Goal: Transaction & Acquisition: Purchase product/service

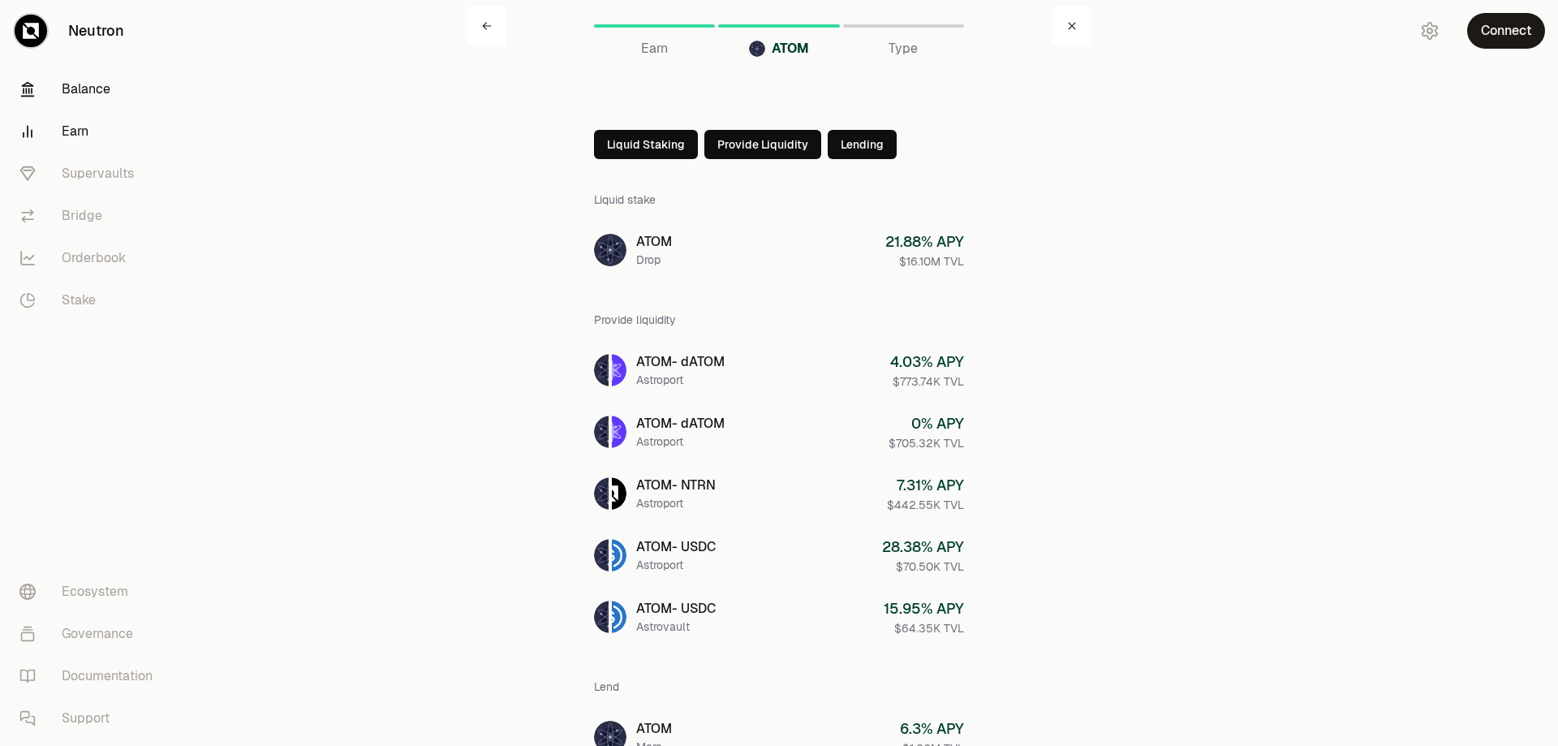
click at [110, 95] on link "Balance" at bounding box center [90, 89] width 169 height 42
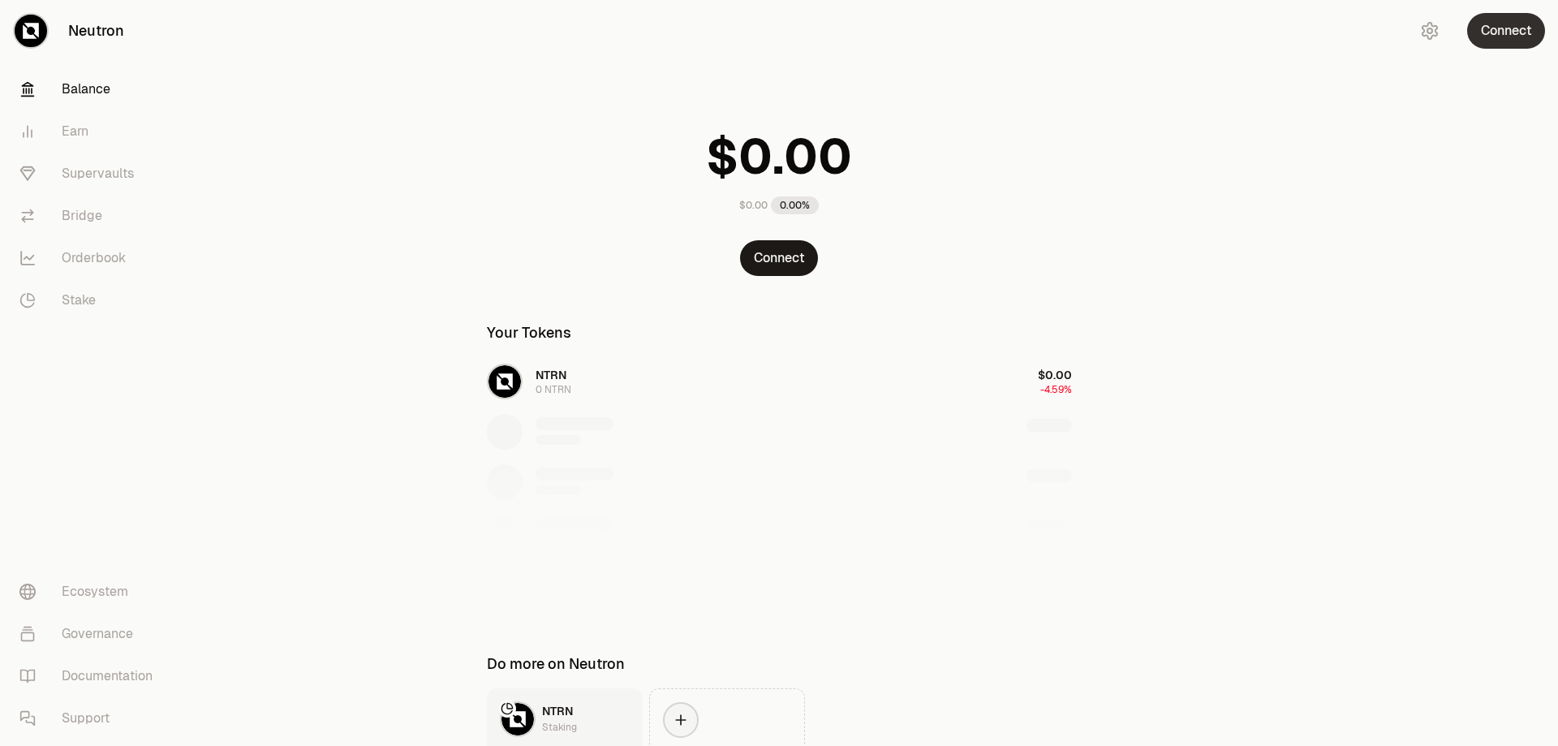
click at [1503, 29] on button "Connect" at bounding box center [1506, 31] width 78 height 36
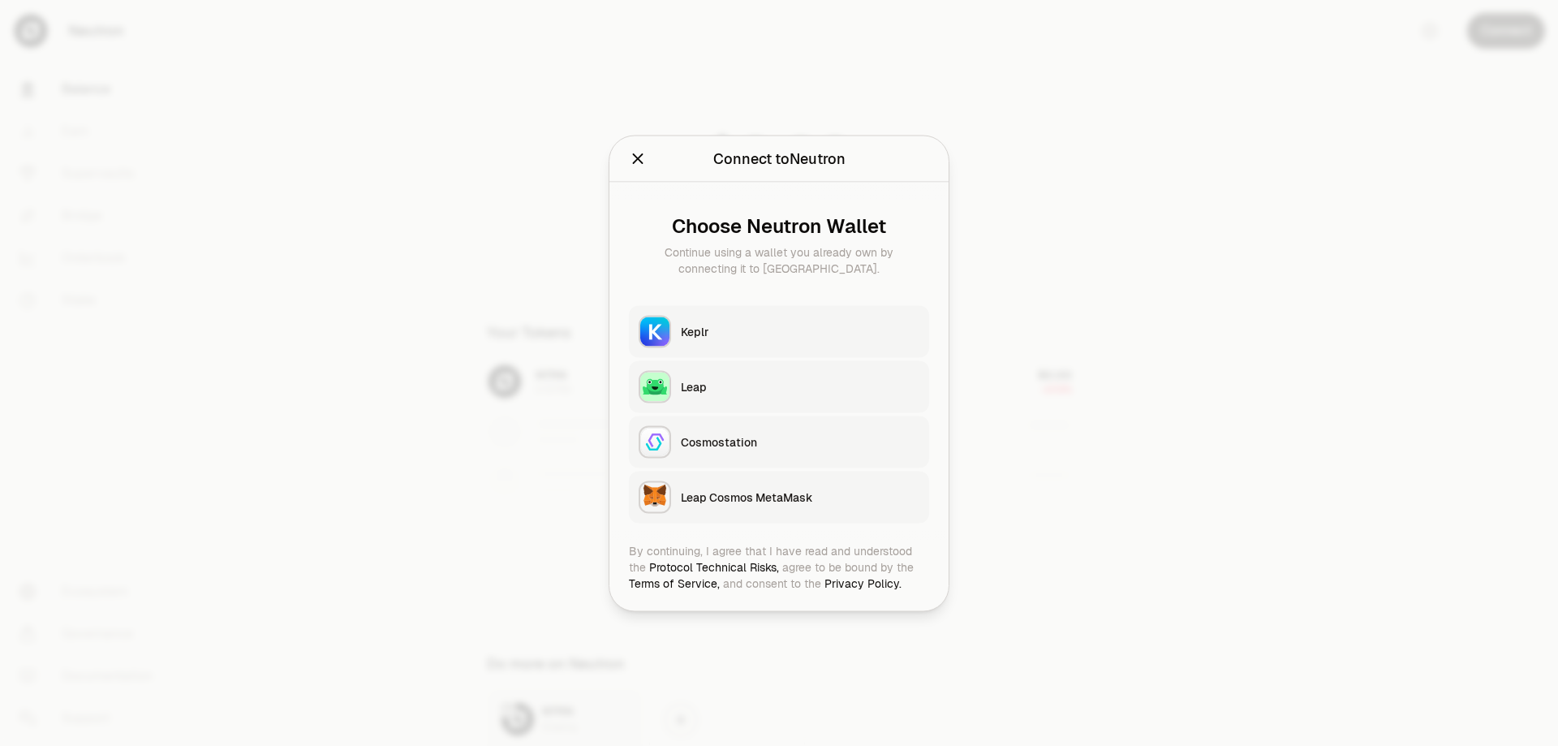
click at [839, 333] on div "Keplr" at bounding box center [800, 331] width 239 height 16
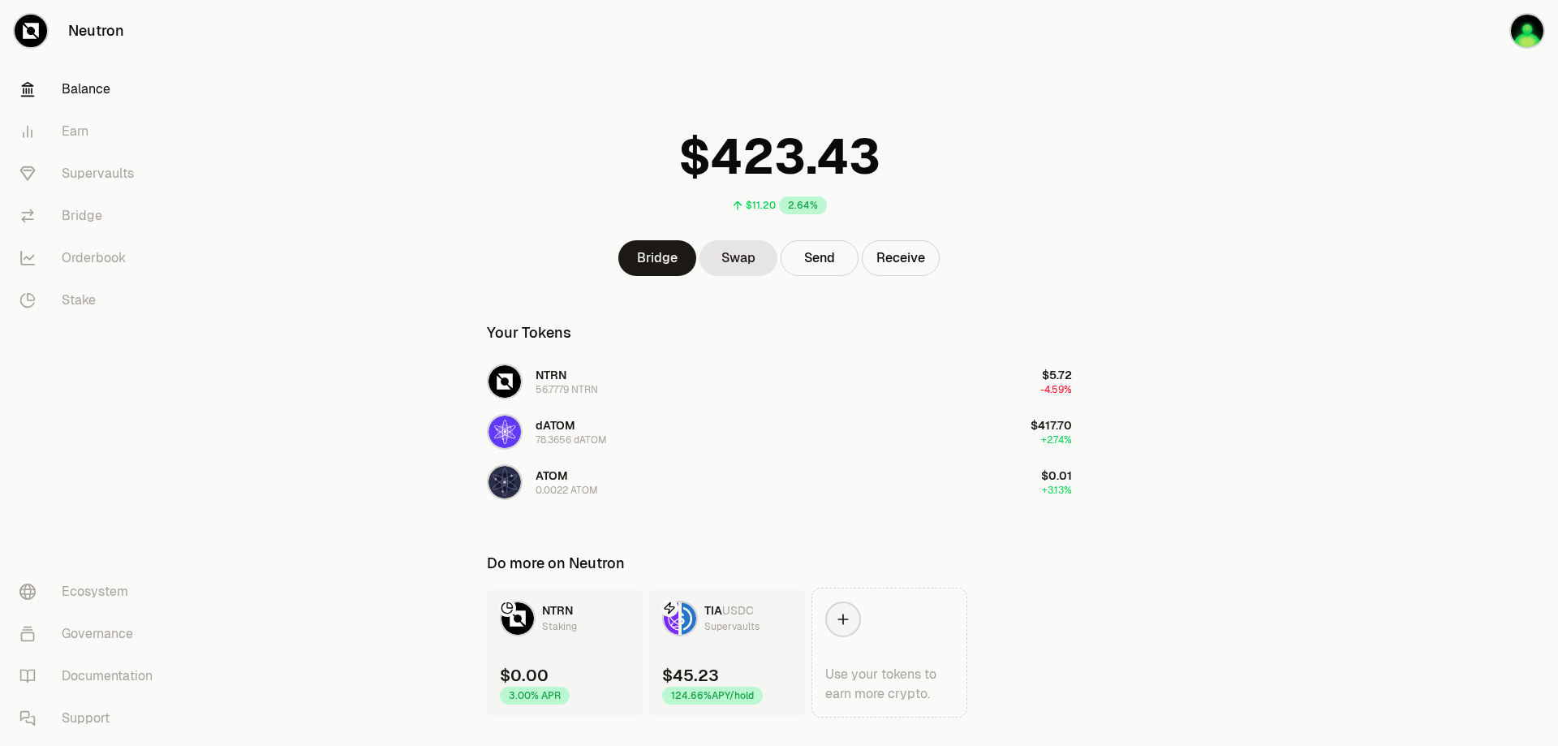
click at [760, 661] on link "TIA USDC Supervaults $45.23 124.66% APY/hold" at bounding box center [727, 652] width 156 height 130
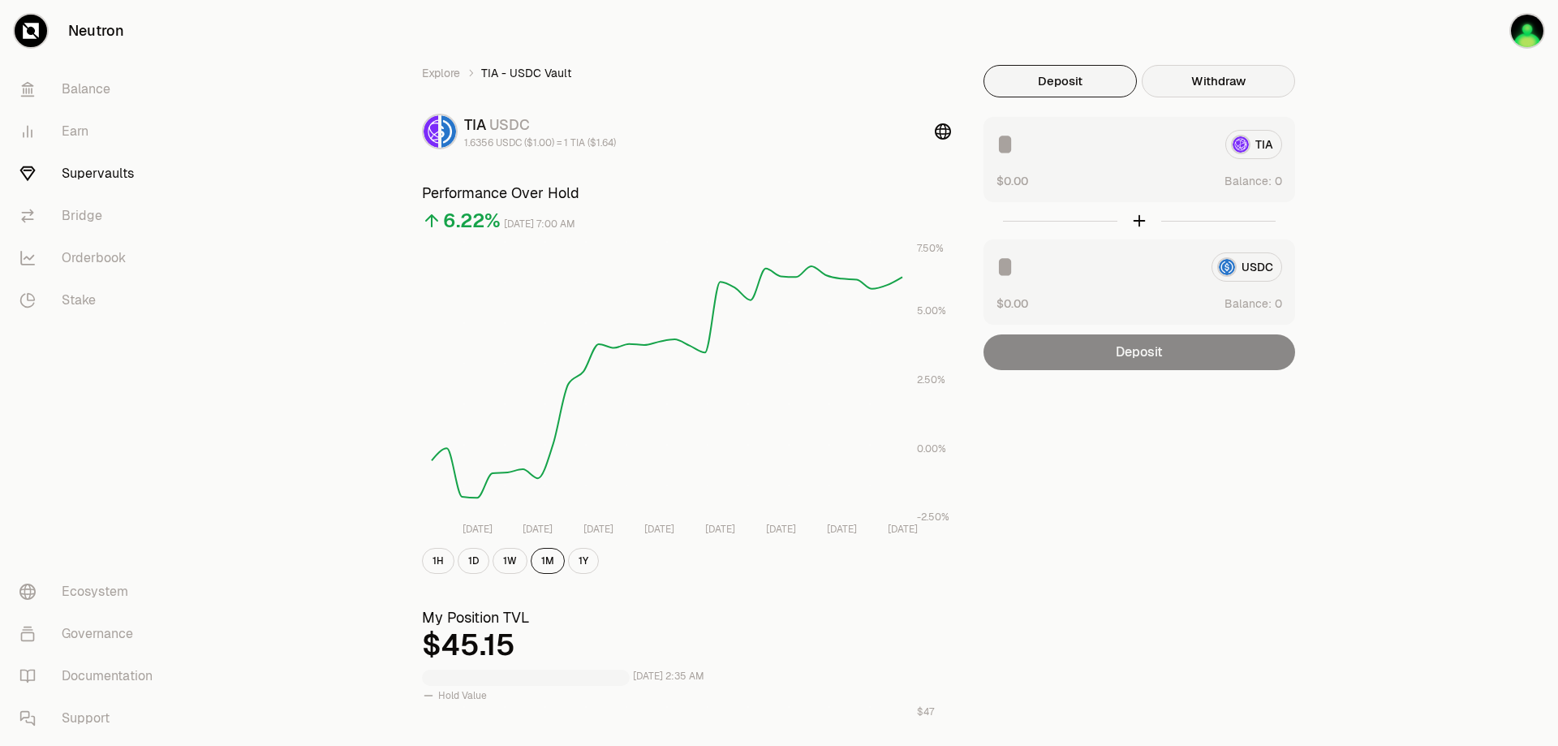
click at [1228, 84] on button "Withdraw" at bounding box center [1218, 81] width 153 height 32
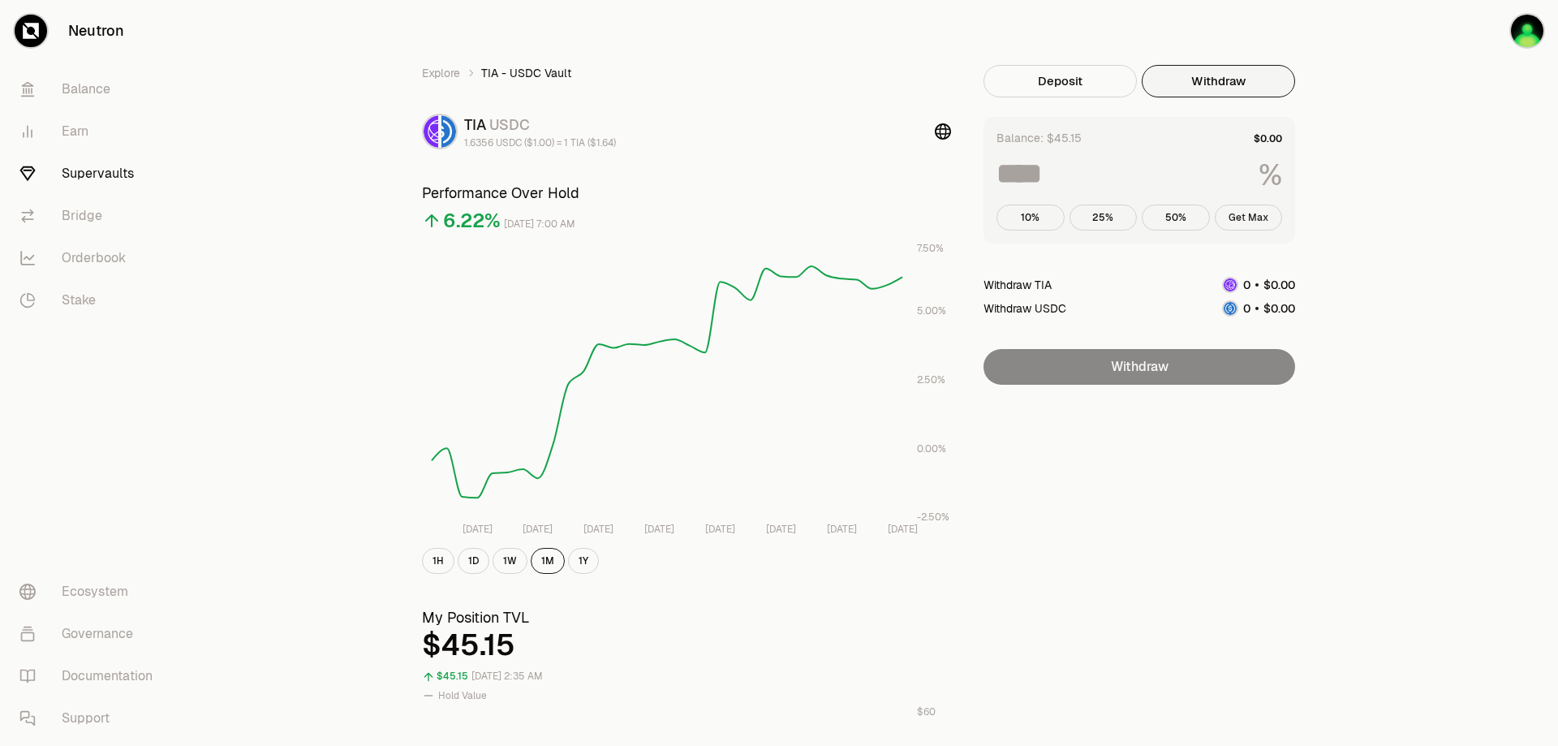
click at [1261, 214] on button "Get Max" at bounding box center [1249, 217] width 68 height 26
type input "***"
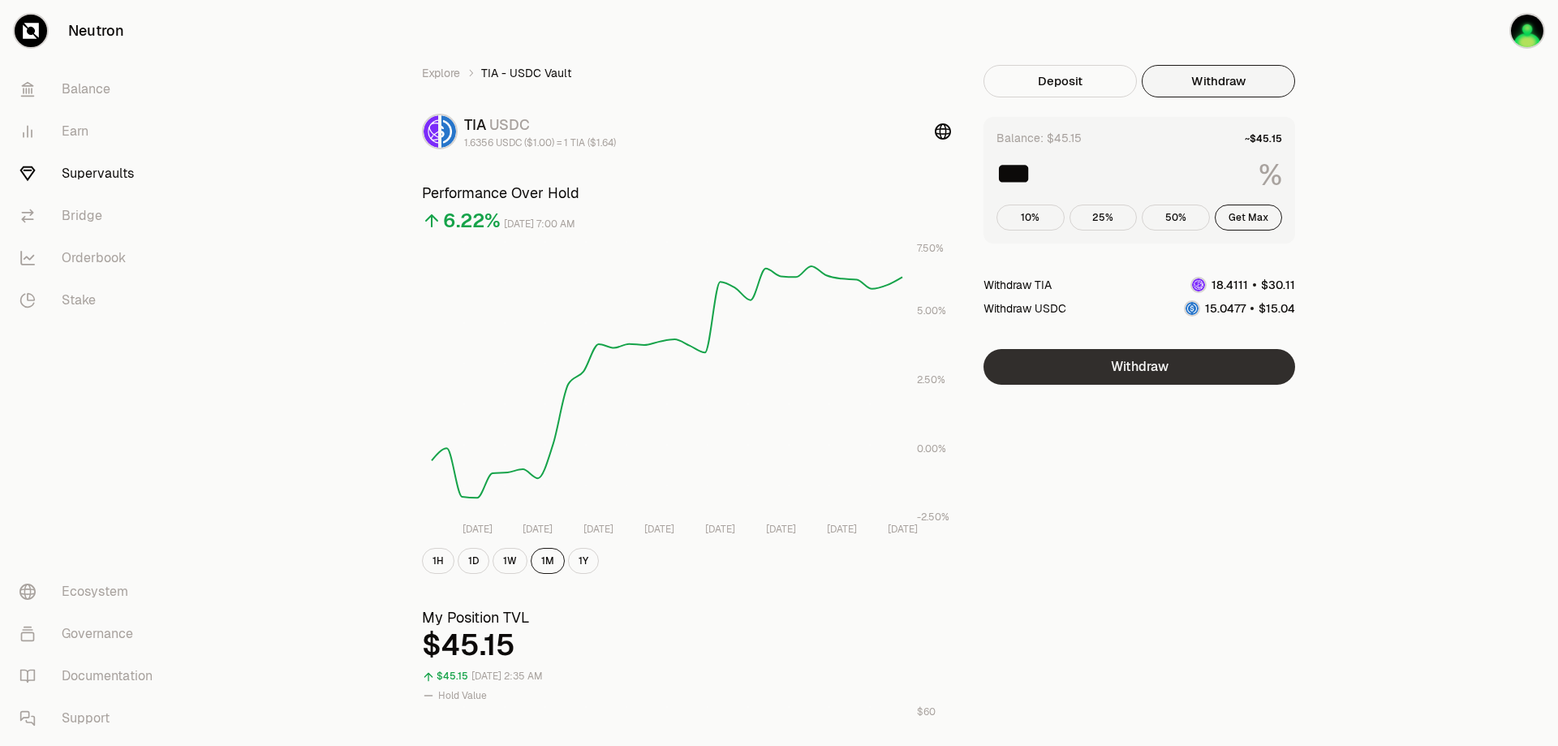
click at [1227, 360] on button "Withdraw" at bounding box center [1139, 367] width 312 height 36
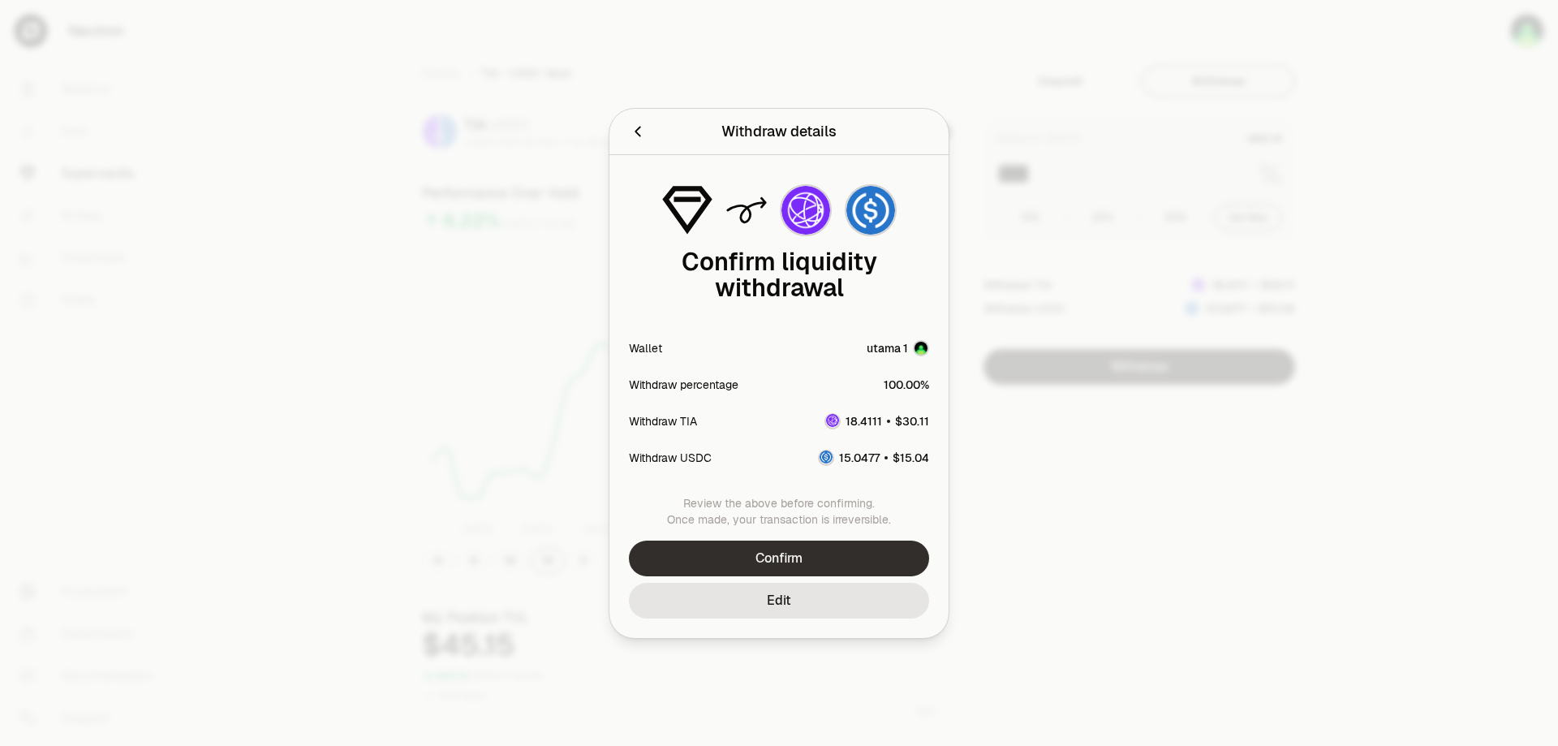
click at [860, 562] on button "Confirm" at bounding box center [779, 558] width 300 height 36
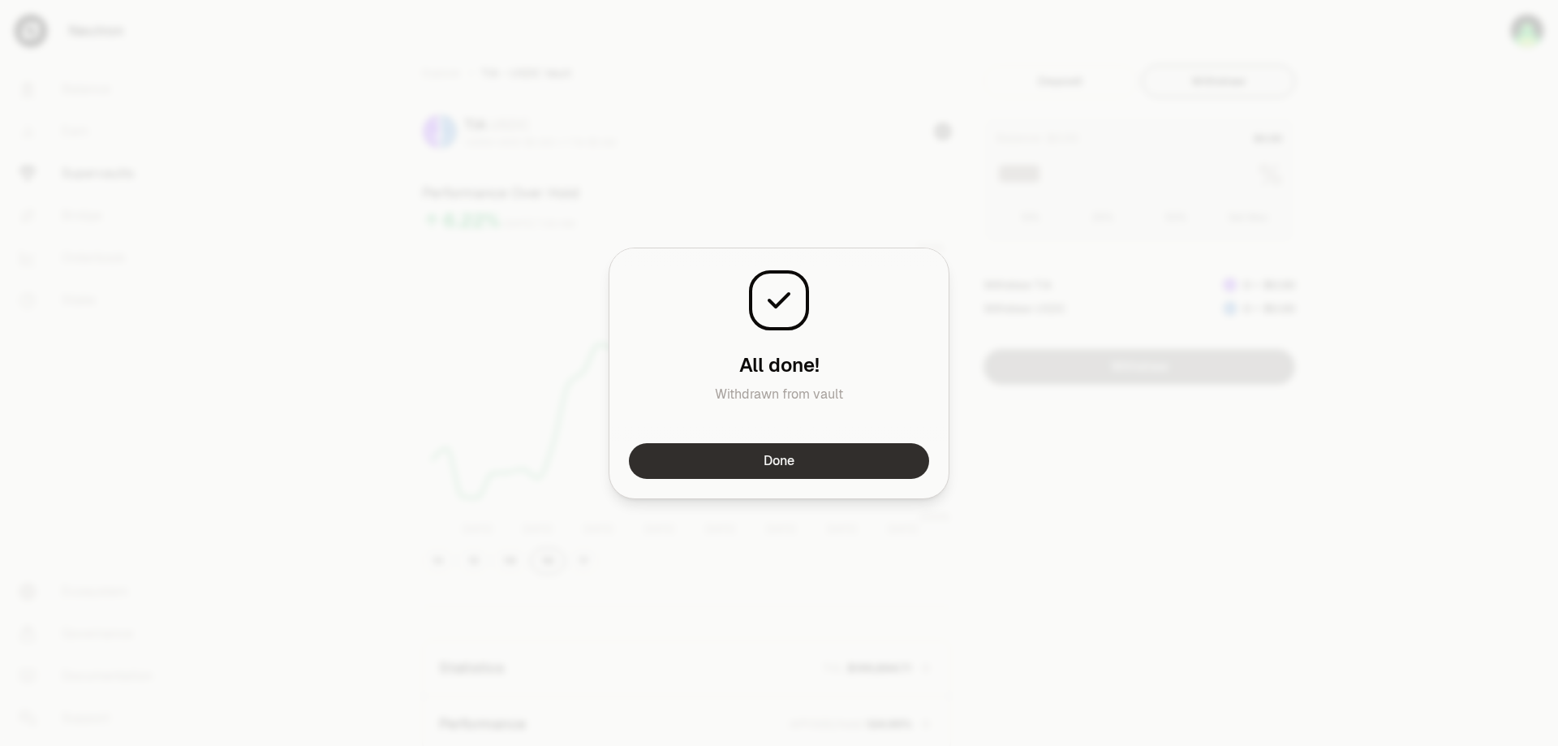
click at [850, 449] on button "Done" at bounding box center [779, 461] width 300 height 36
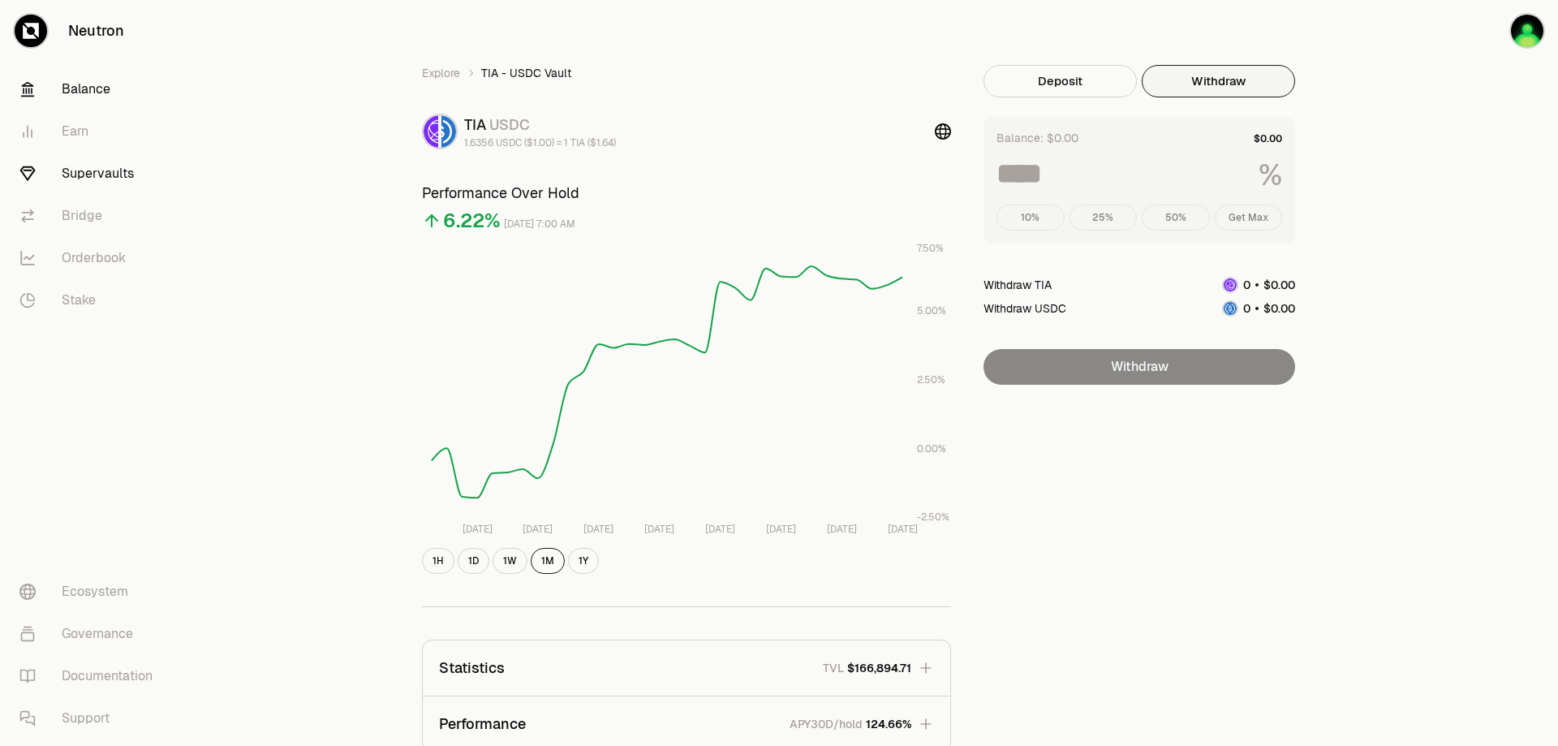
click at [70, 94] on link "Balance" at bounding box center [90, 89] width 169 height 42
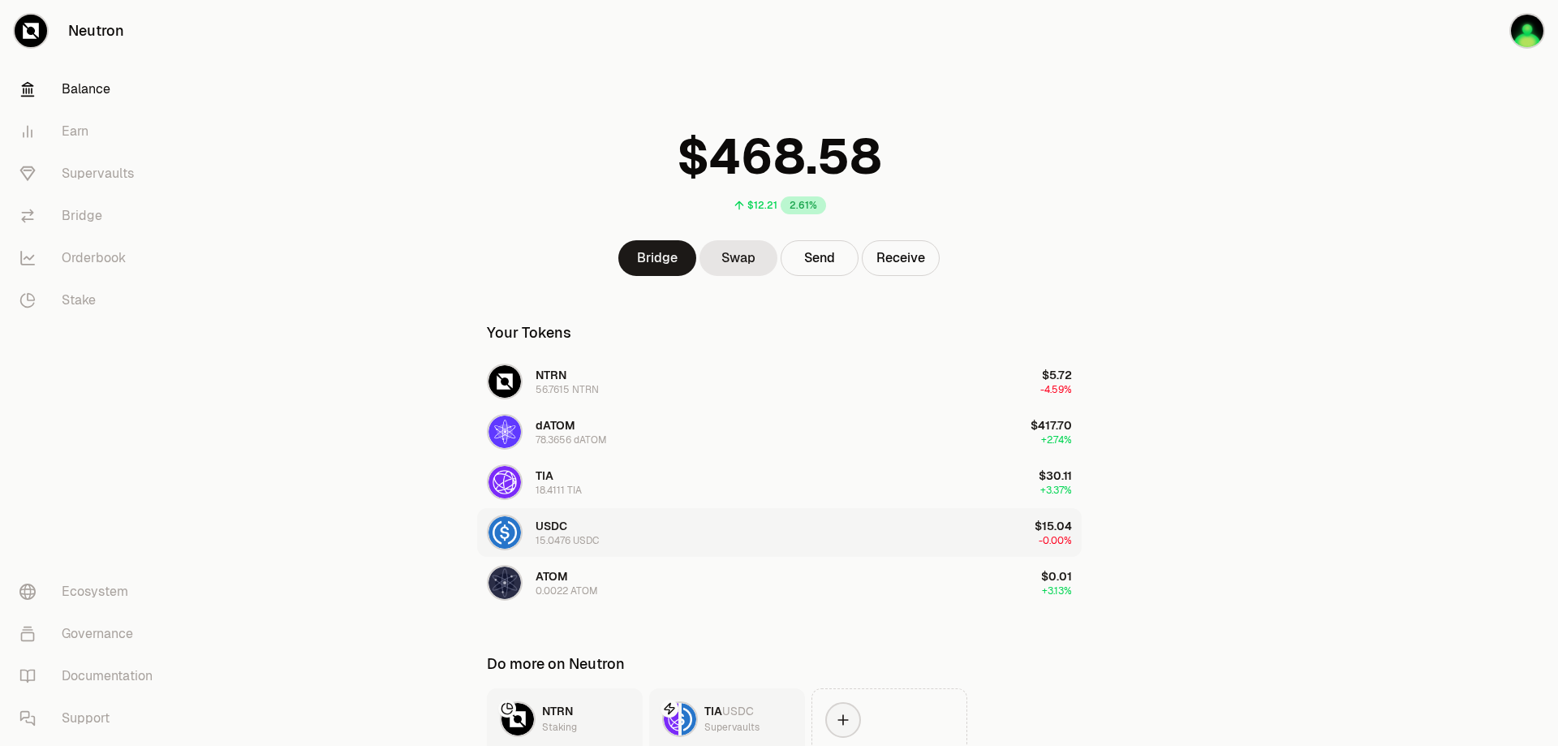
click at [793, 539] on button "USDC 15.0476 USDC $15.04 -0.00%" at bounding box center [779, 532] width 604 height 49
click at [734, 519] on button "USDC 15.0476 USDC $15.04 -0.00%" at bounding box center [779, 532] width 604 height 49
click at [657, 266] on link "Bridge" at bounding box center [657, 258] width 78 height 36
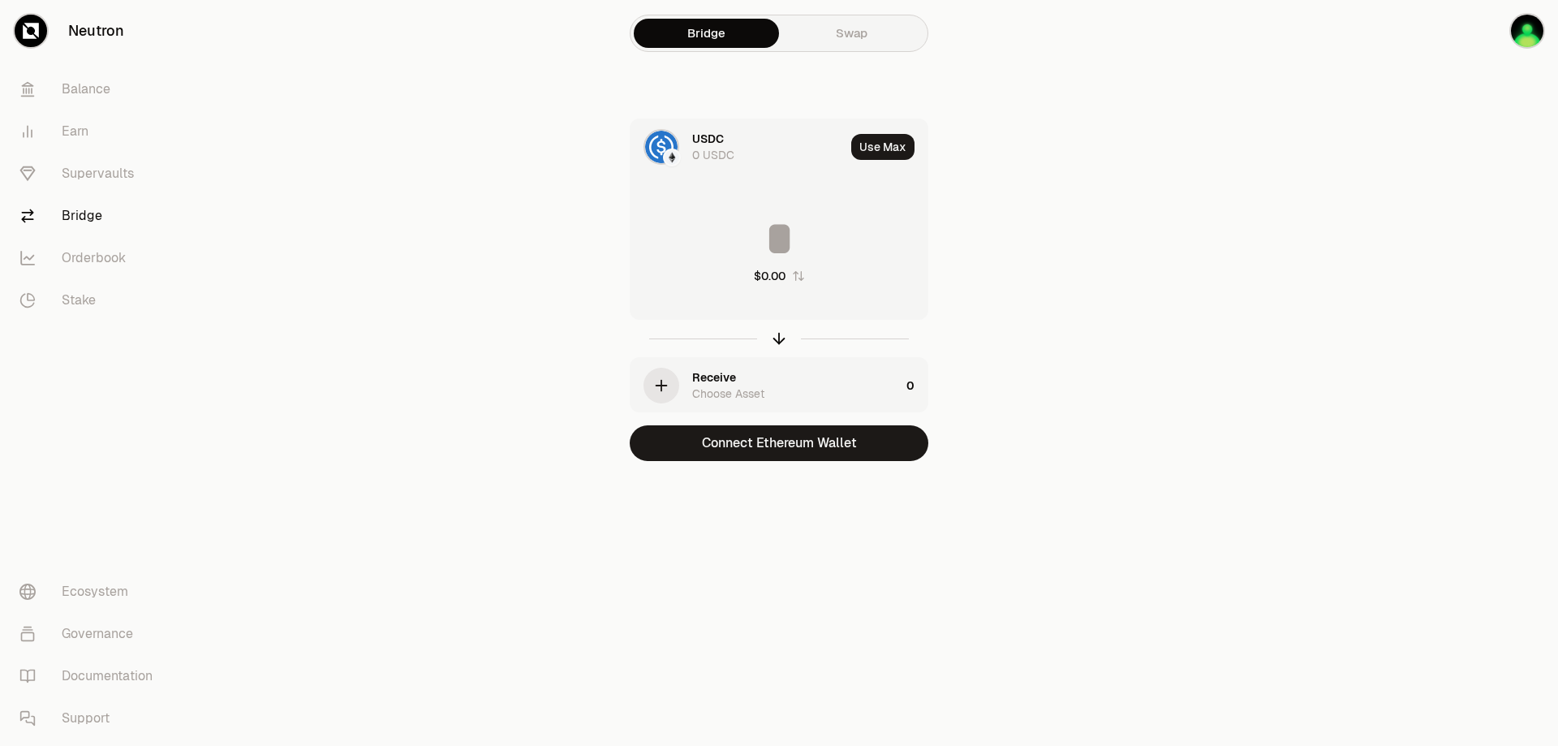
click at [665, 151] on div at bounding box center [672, 157] width 18 height 18
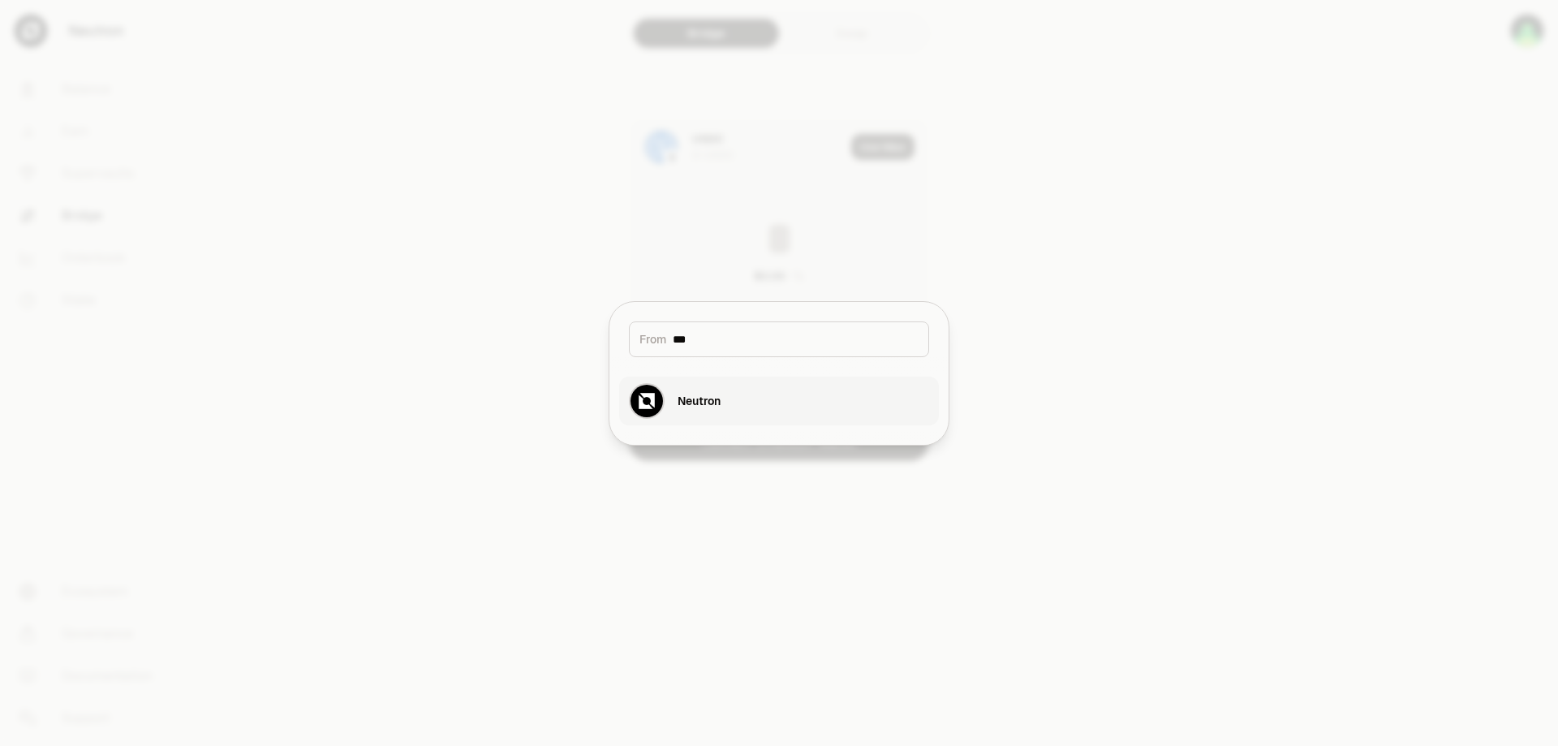
type input "***"
click at [743, 382] on button "Neutron" at bounding box center [779, 400] width 320 height 49
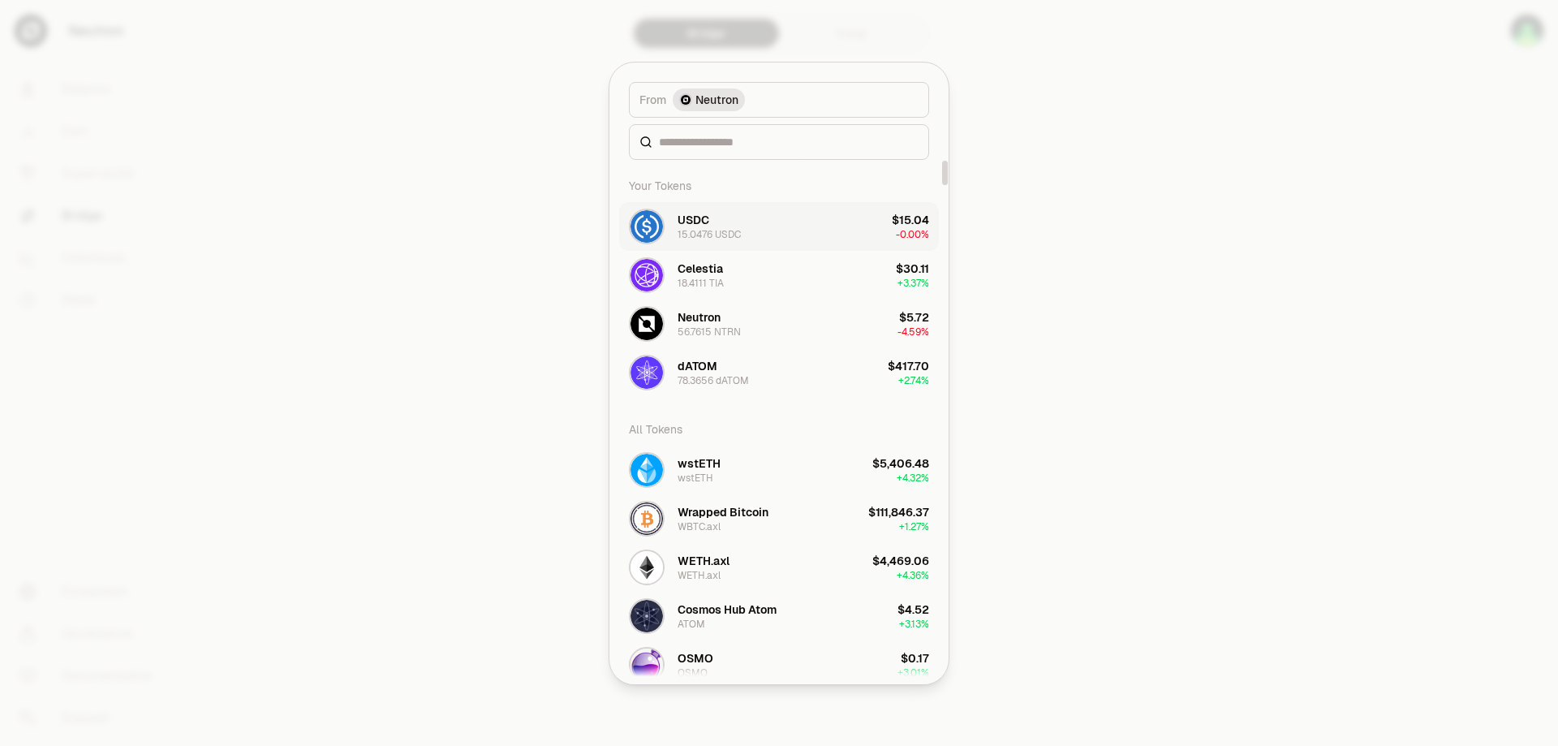
click at [758, 227] on button "USDC 15.0476 USDC $15.04 -0.00%" at bounding box center [779, 226] width 320 height 49
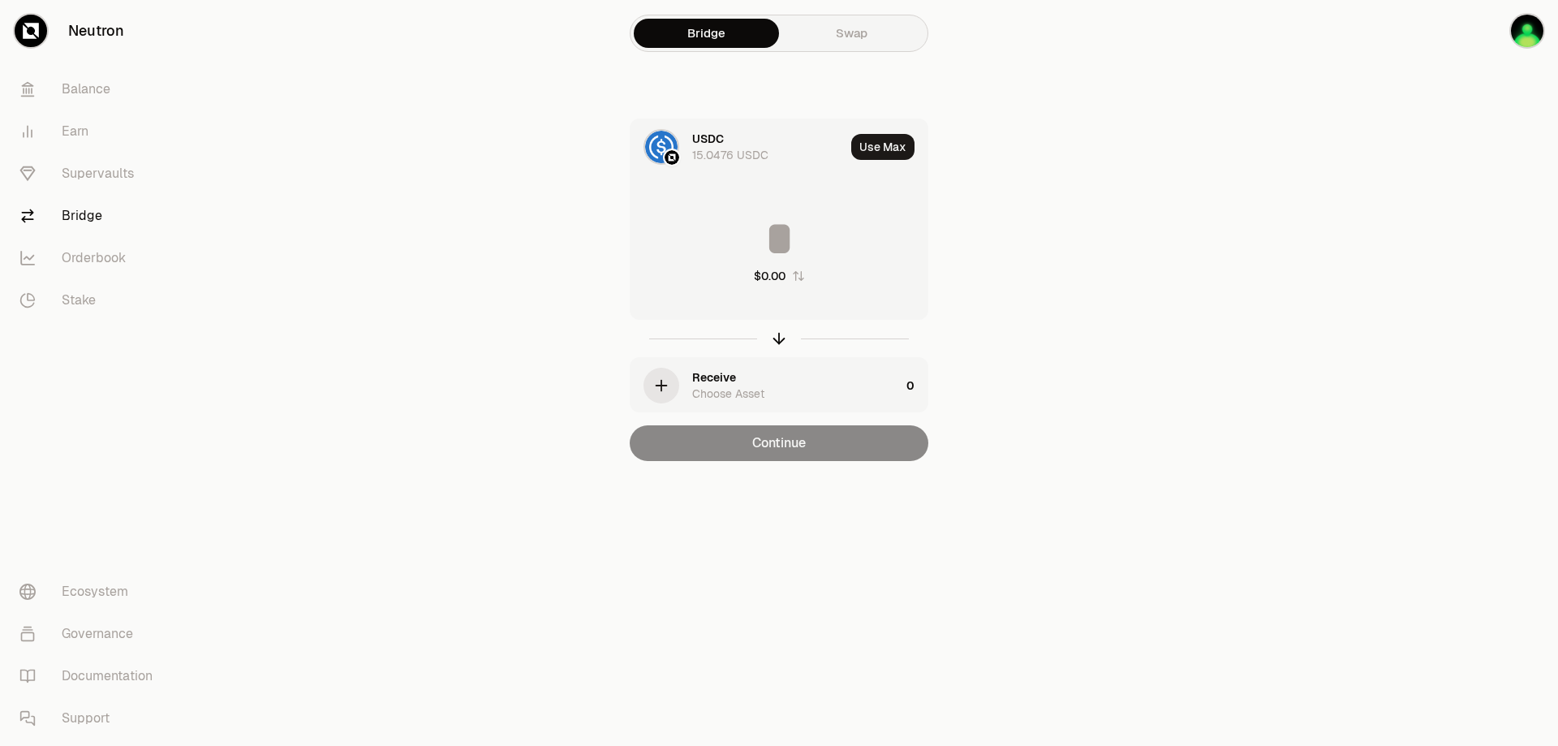
click at [695, 390] on div "Choose Asset" at bounding box center [728, 393] width 72 height 16
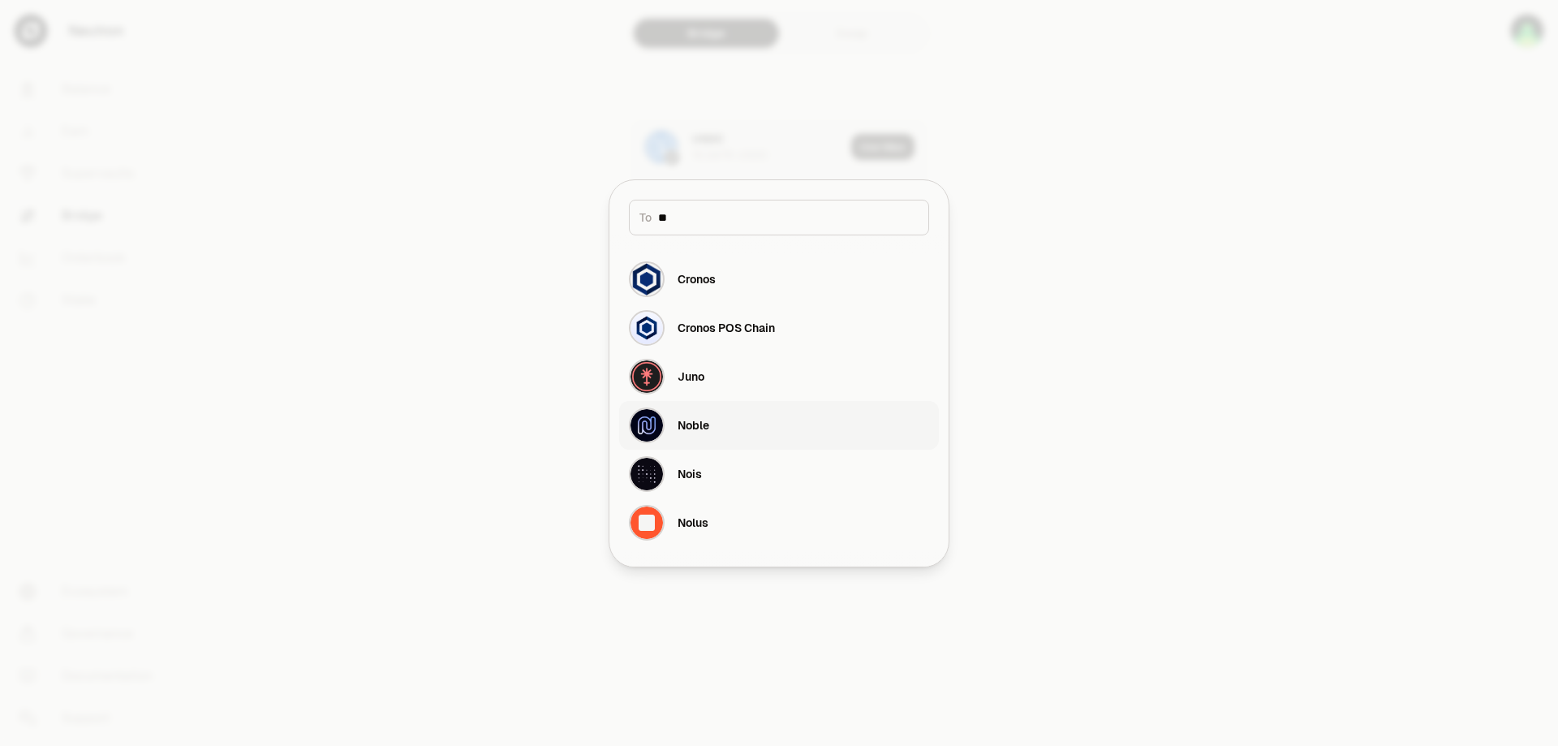
type input "**"
click at [737, 427] on button "Noble" at bounding box center [779, 425] width 320 height 49
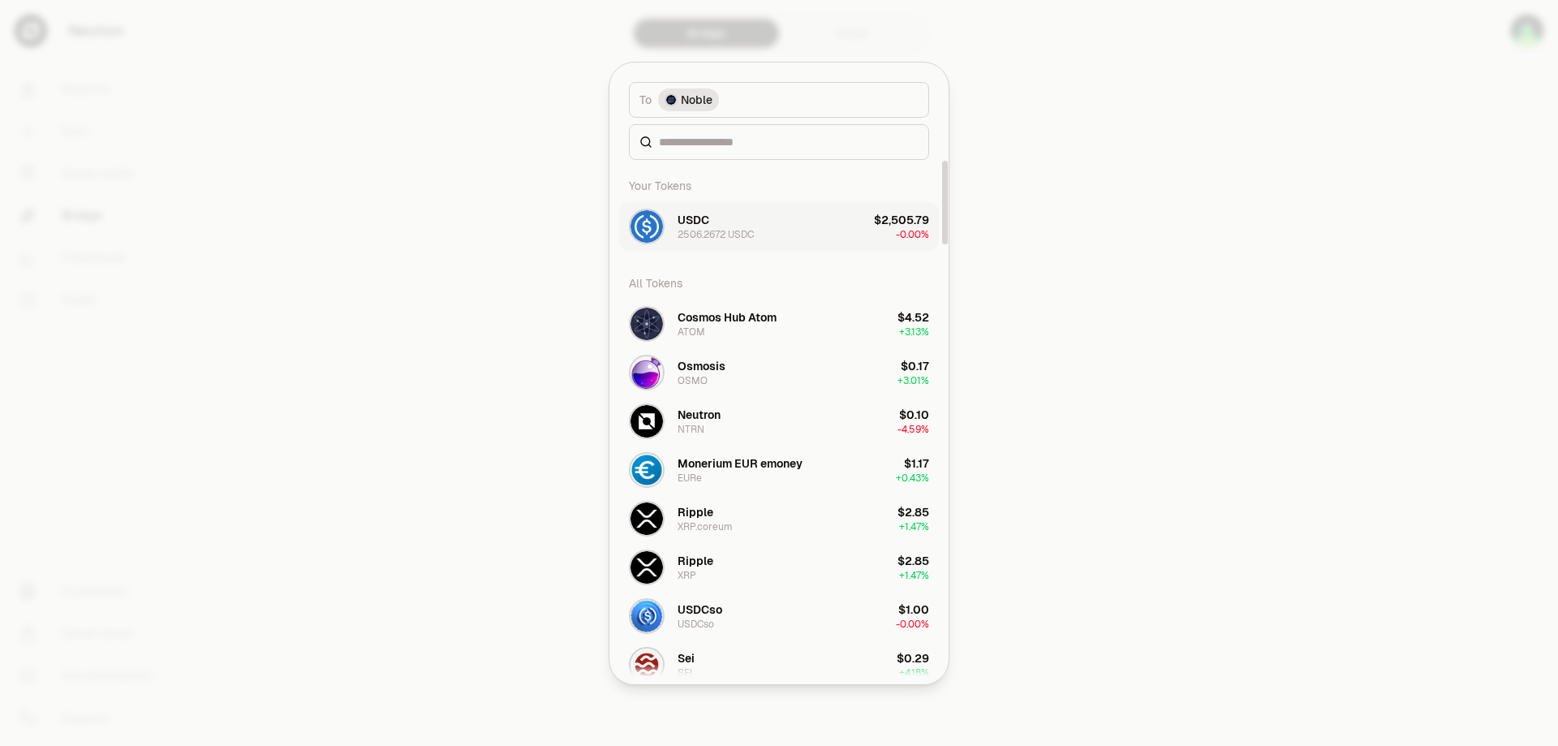
click at [804, 233] on button "USDC 2506.2672 USDC $2,505.79 -0.00%" at bounding box center [779, 226] width 320 height 49
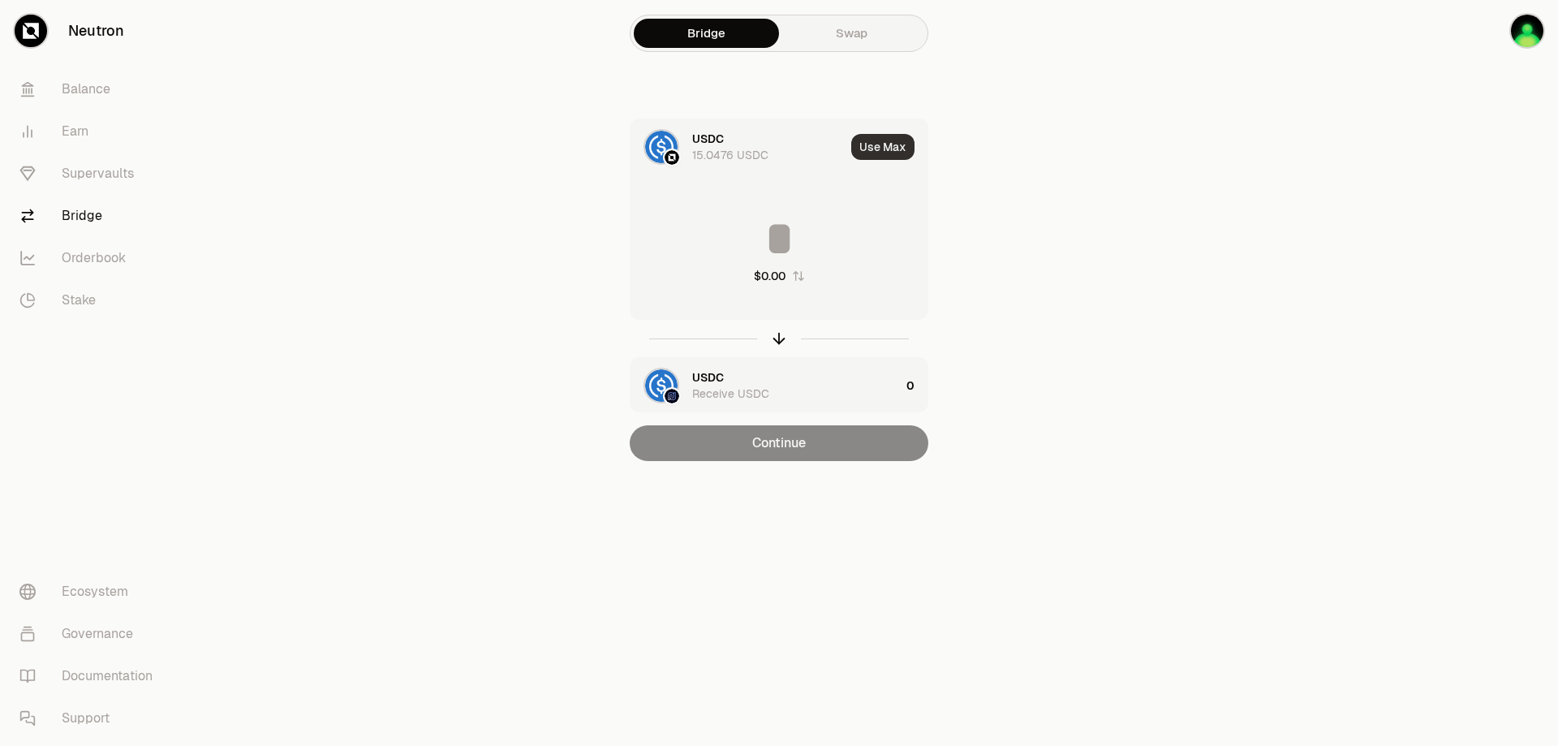
click at [882, 146] on button "Use Max" at bounding box center [882, 147] width 63 height 26
type input "*********"
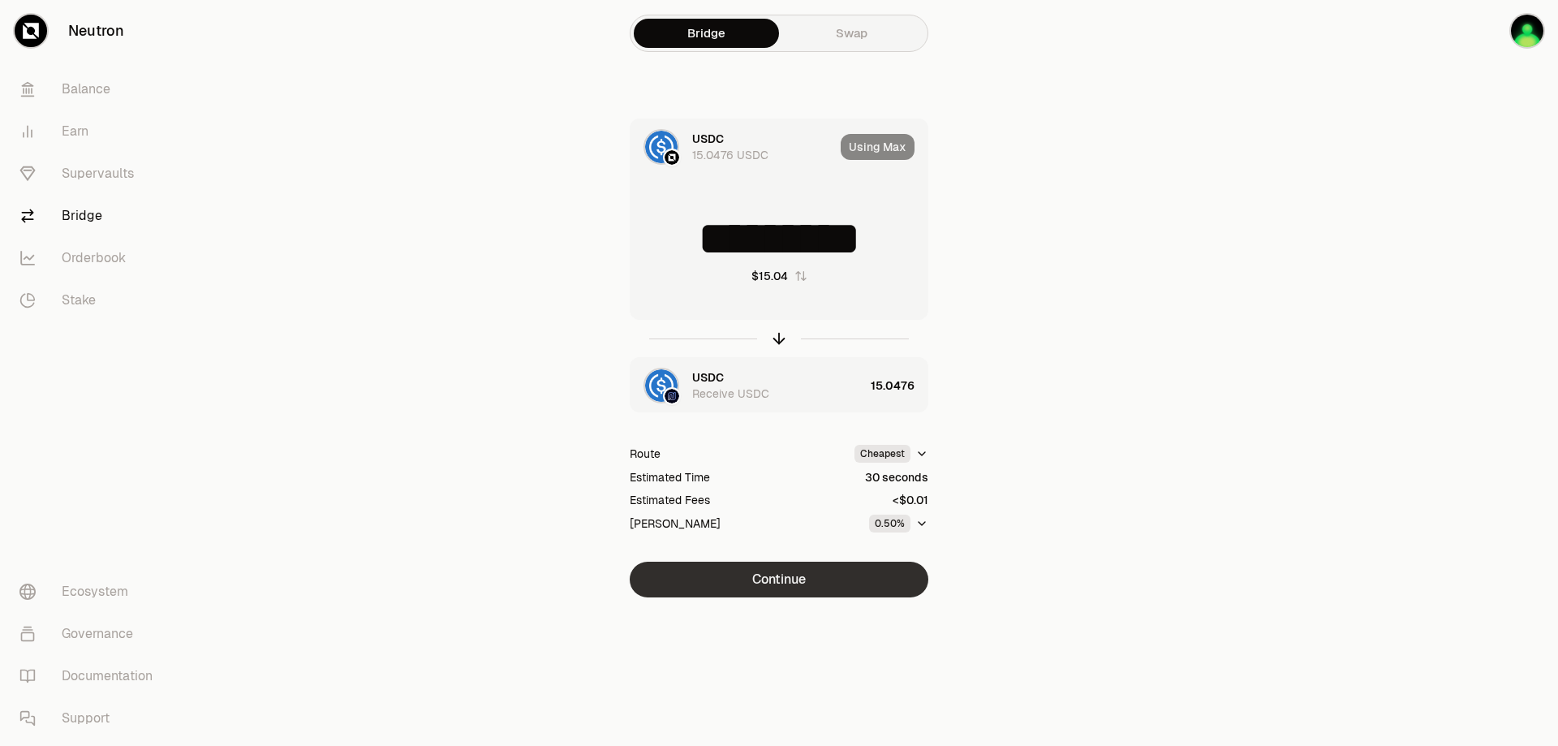
click at [828, 572] on button "Continue" at bounding box center [779, 579] width 299 height 36
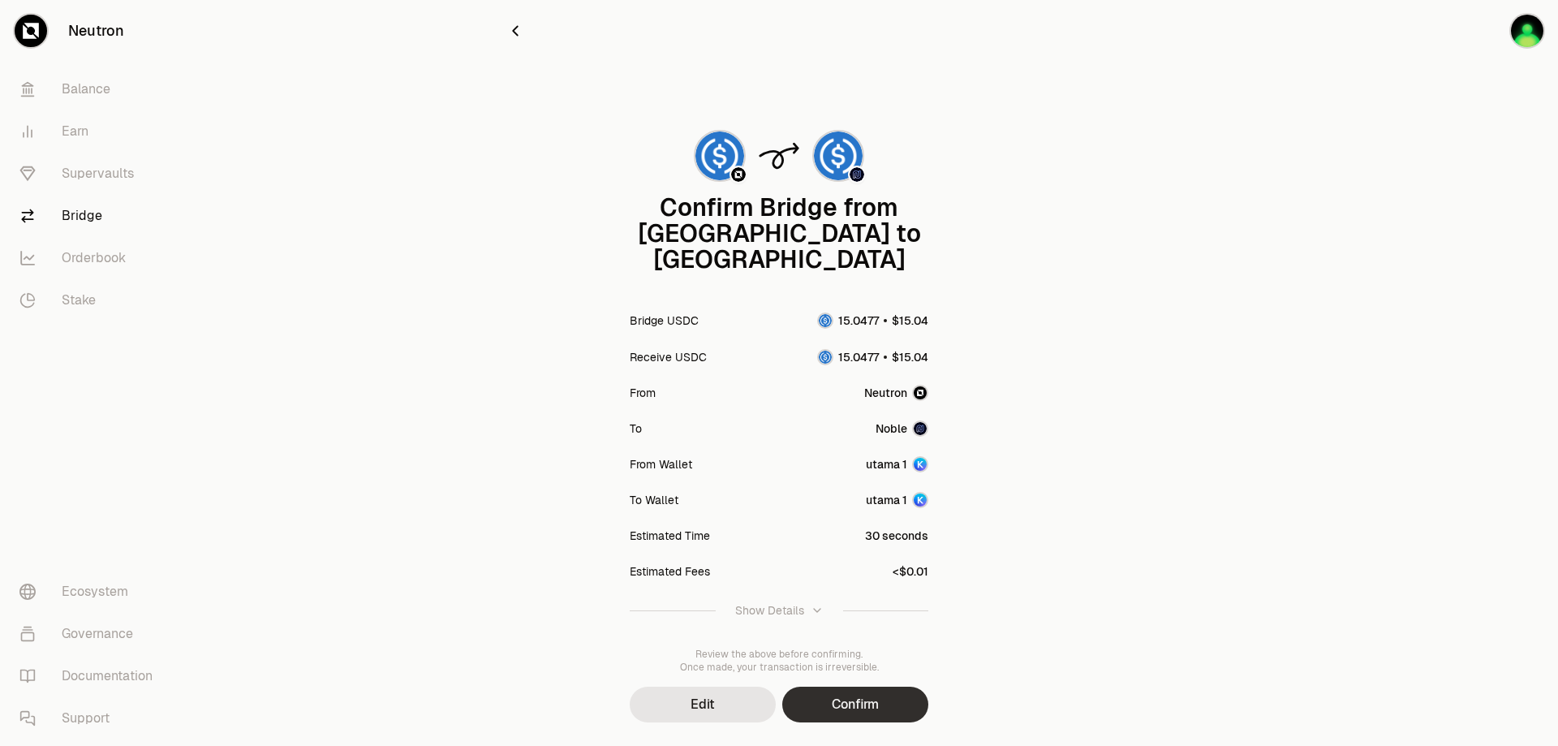
click at [841, 686] on button "Confirm" at bounding box center [855, 704] width 146 height 36
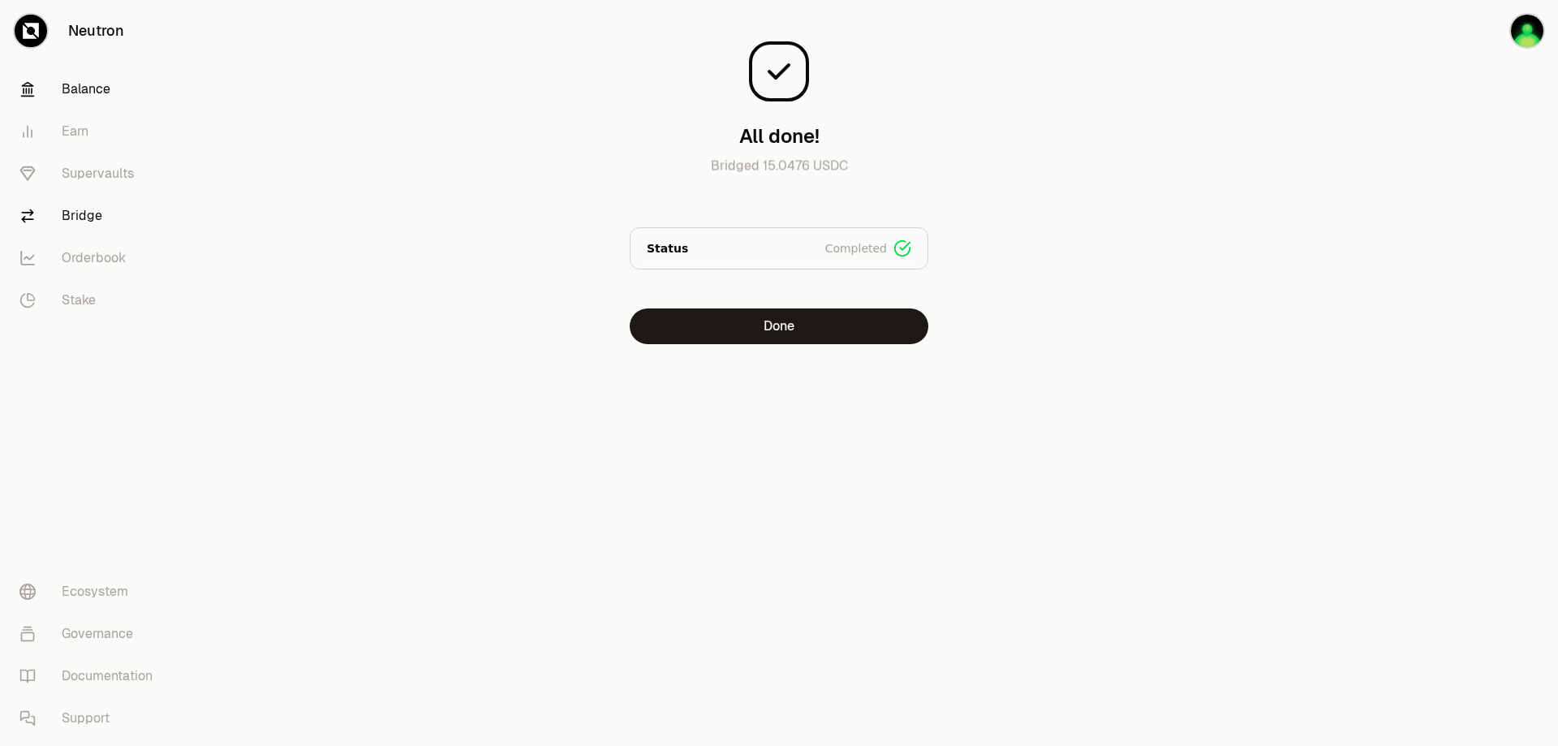
click at [75, 84] on link "Balance" at bounding box center [90, 89] width 169 height 42
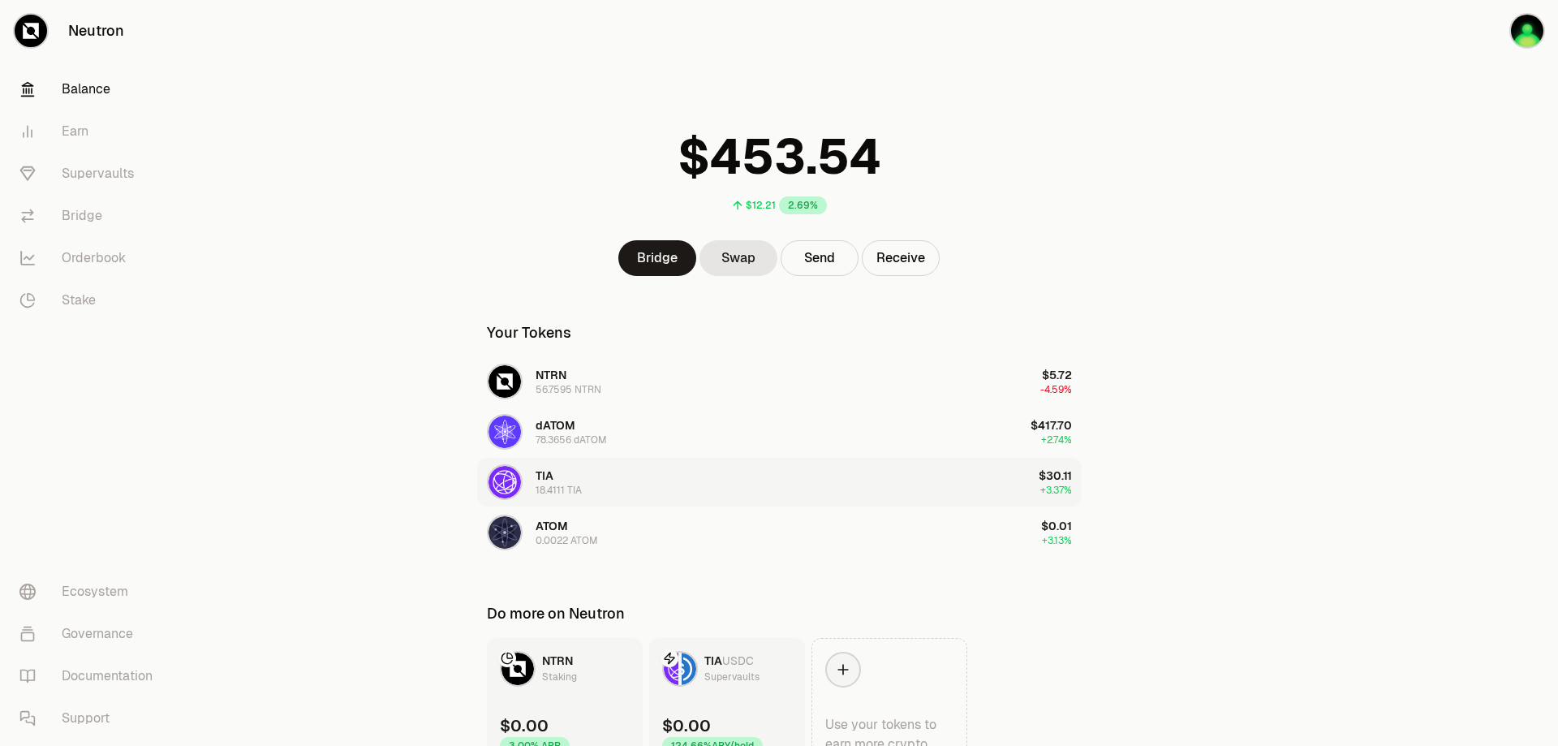
click at [794, 486] on button "TIA 18.4111 TIA $30.11 +3.37%" at bounding box center [779, 482] width 604 height 49
click at [738, 257] on link "Swap" at bounding box center [738, 258] width 78 height 36
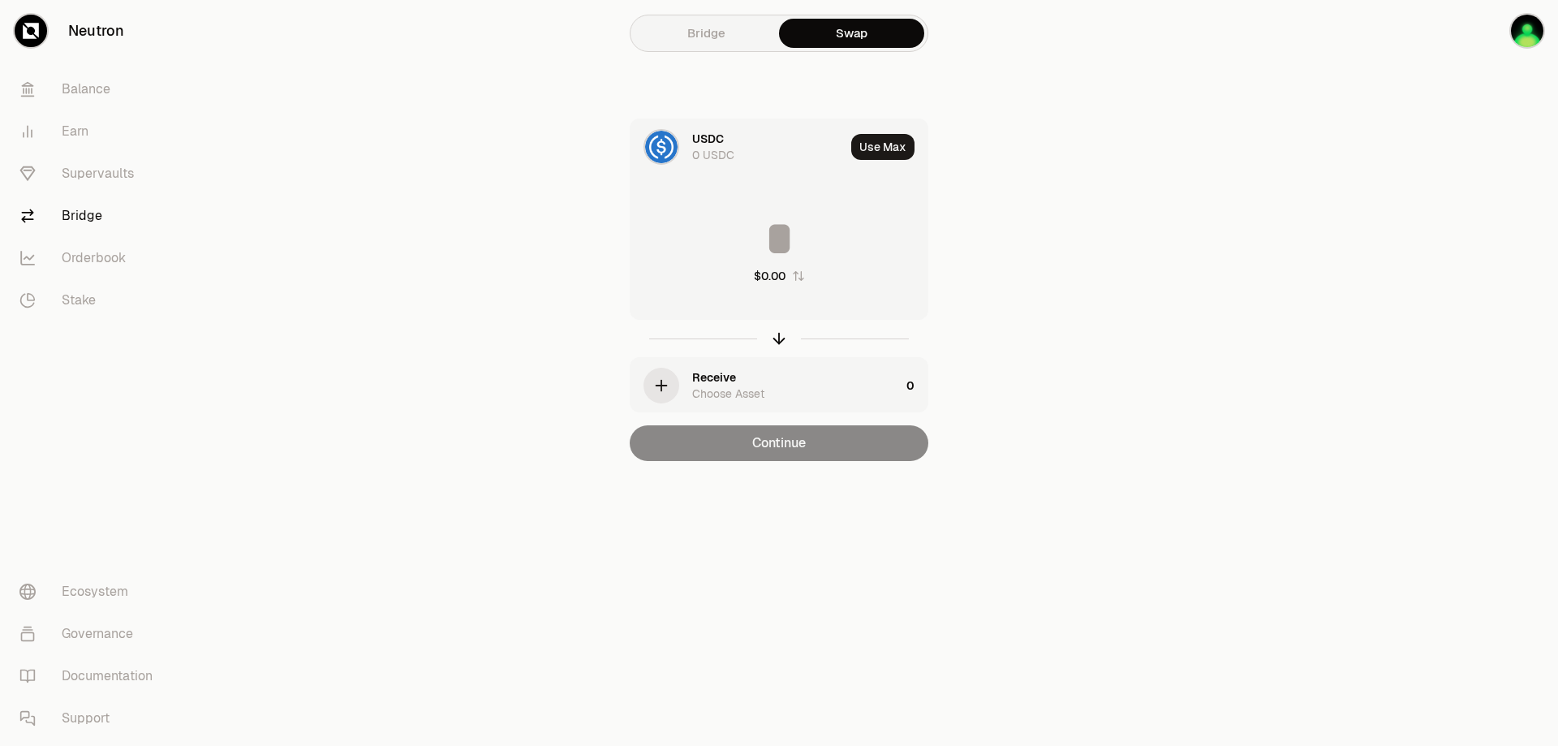
click at [655, 143] on img at bounding box center [661, 147] width 32 height 32
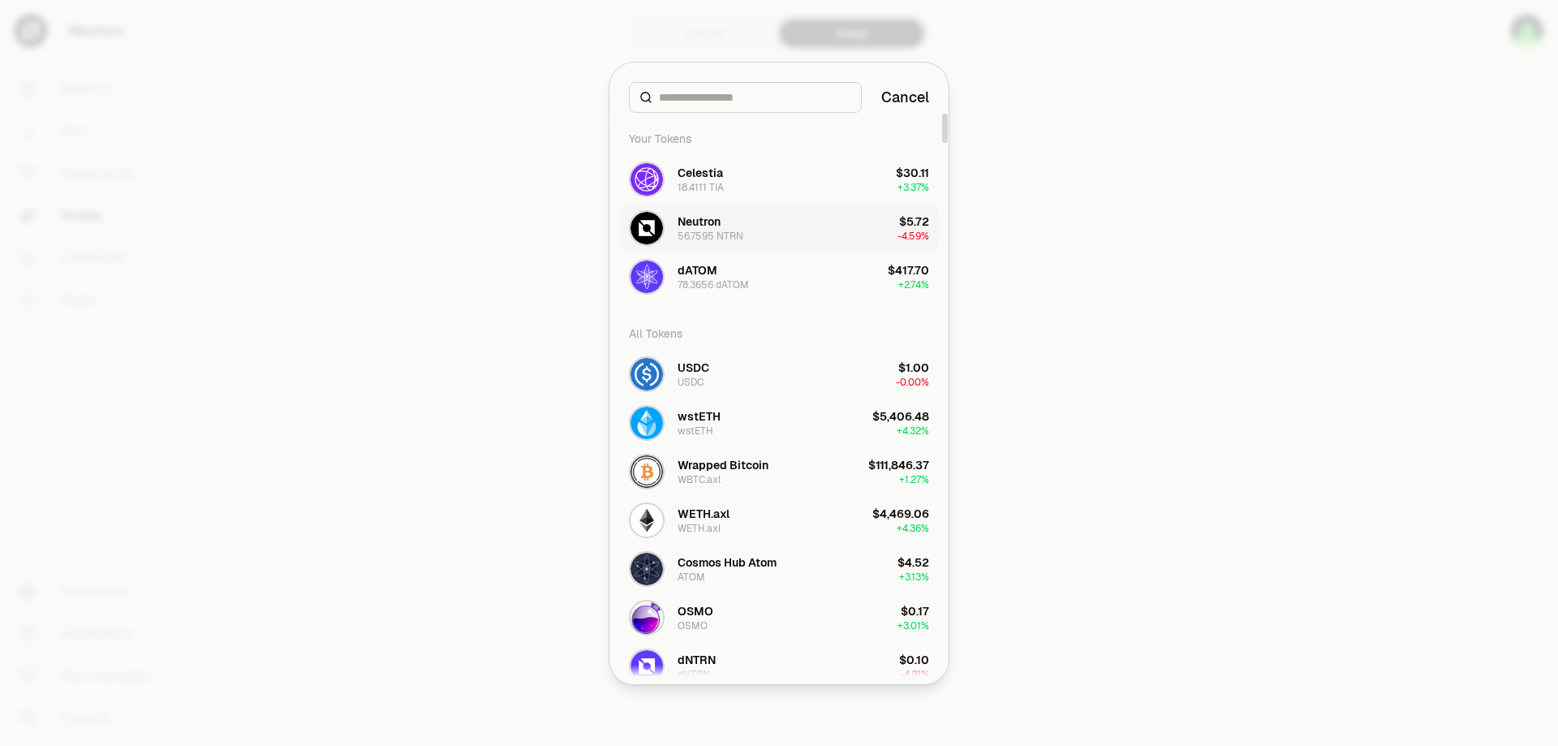
click at [736, 222] on div "Neutron 56.7595 NTRN" at bounding box center [711, 227] width 66 height 29
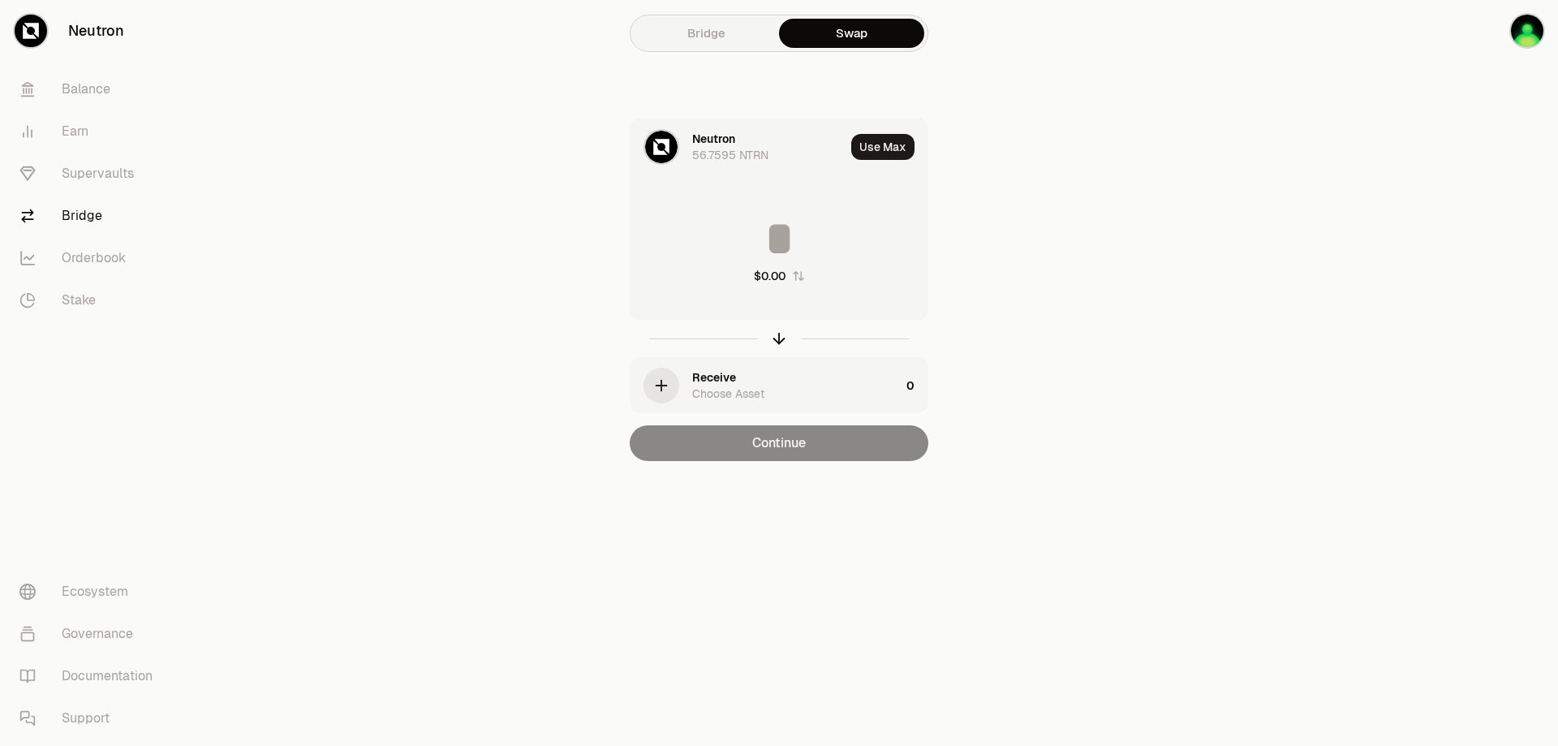
click at [669, 144] on img at bounding box center [661, 147] width 32 height 32
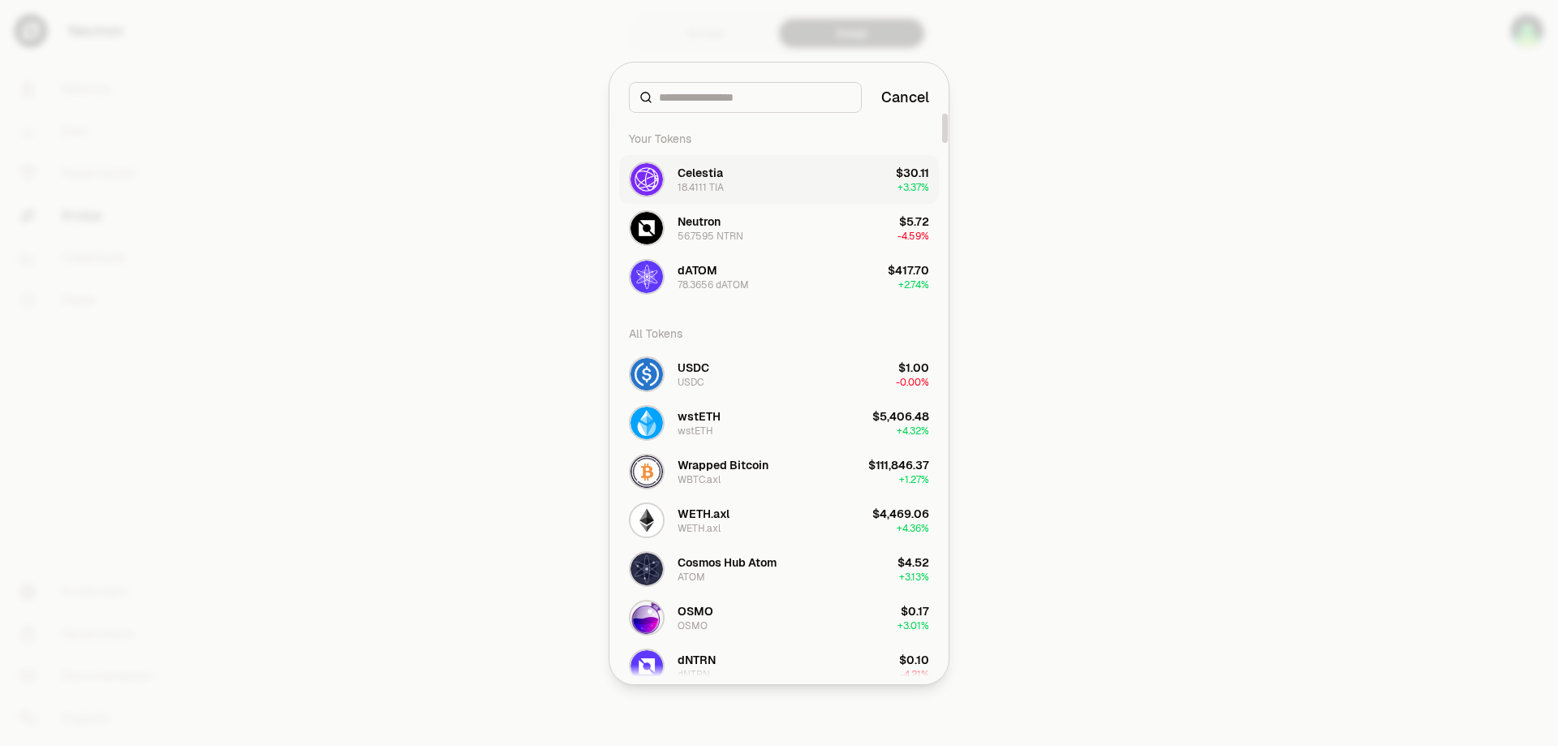
click at [759, 174] on button "Celestia 18.4111 TIA $30.11 + 3.37%" at bounding box center [779, 179] width 320 height 49
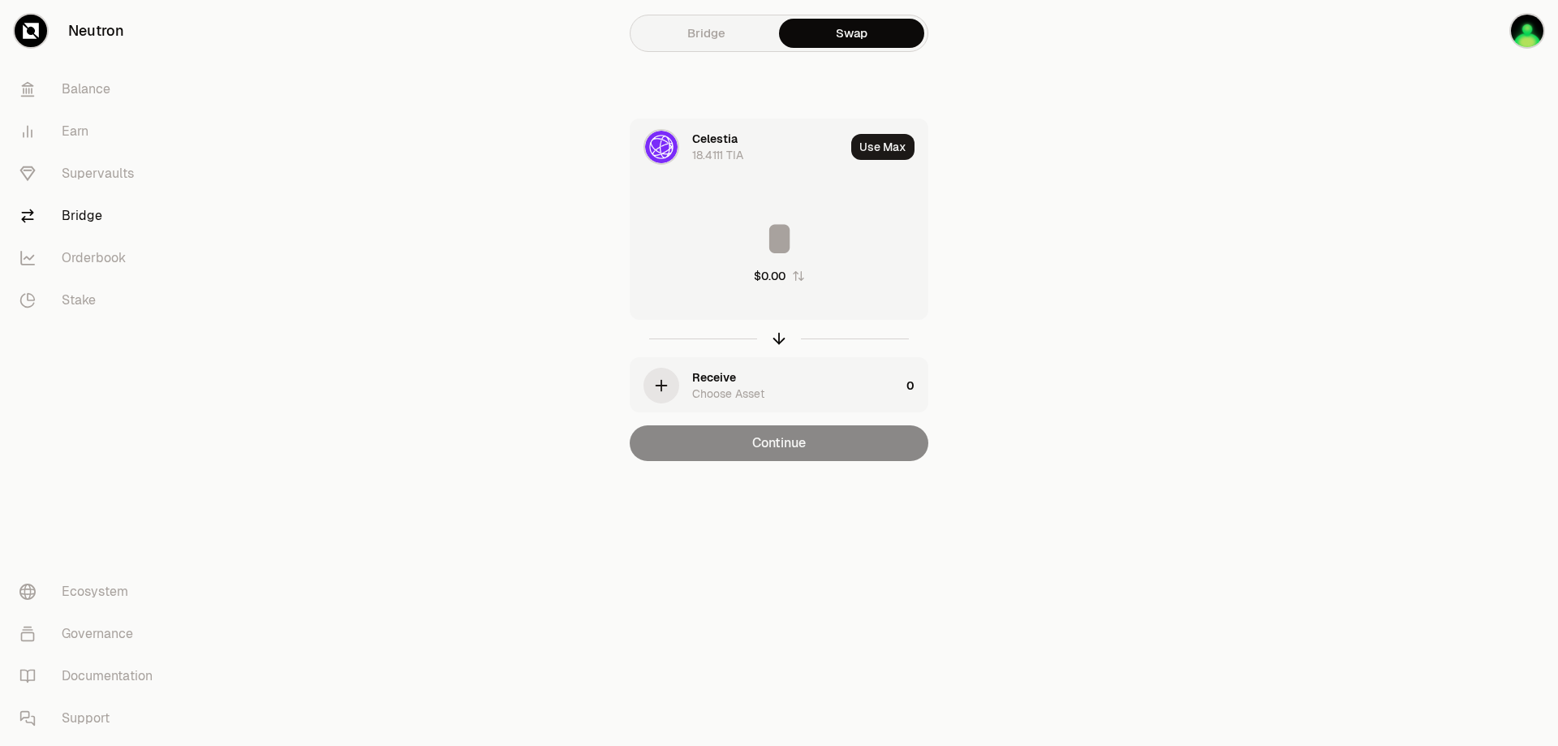
click at [664, 389] on icon "button" at bounding box center [661, 385] width 18 height 18
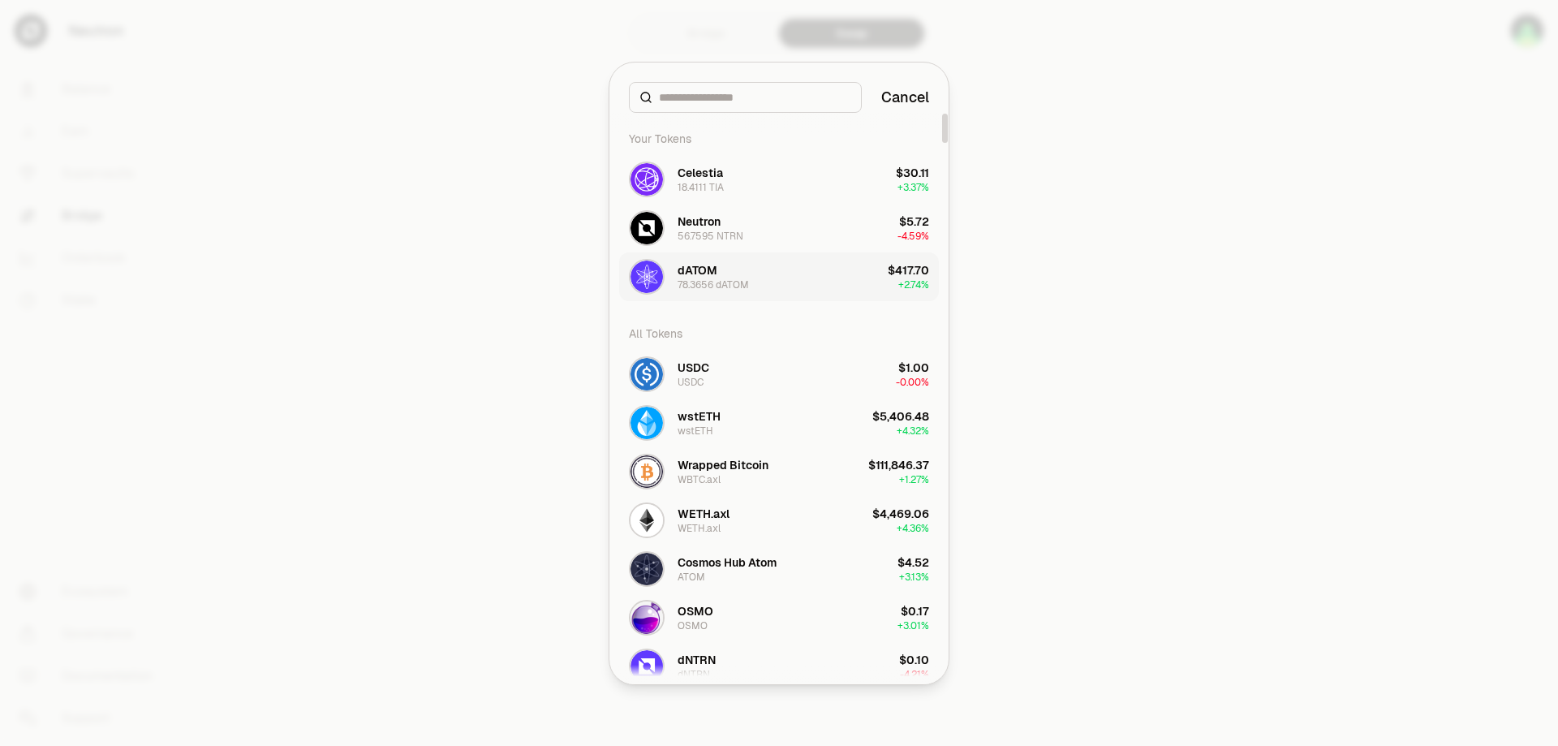
click at [832, 282] on button "dATOM 78.3656 dATOM $417.70 + 2.74%" at bounding box center [779, 276] width 320 height 49
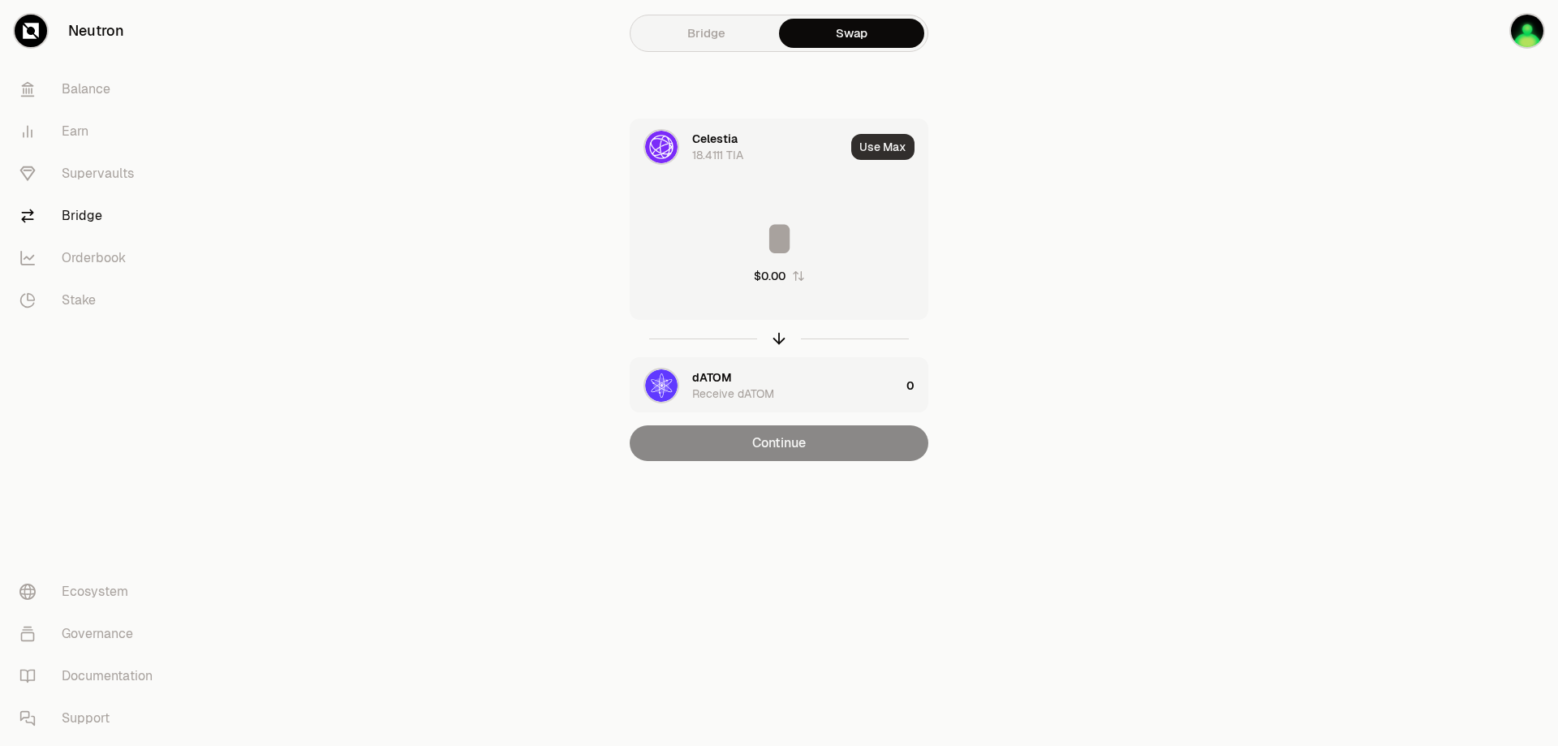
click at [876, 148] on button "Use Max" at bounding box center [882, 147] width 63 height 26
type input "*********"
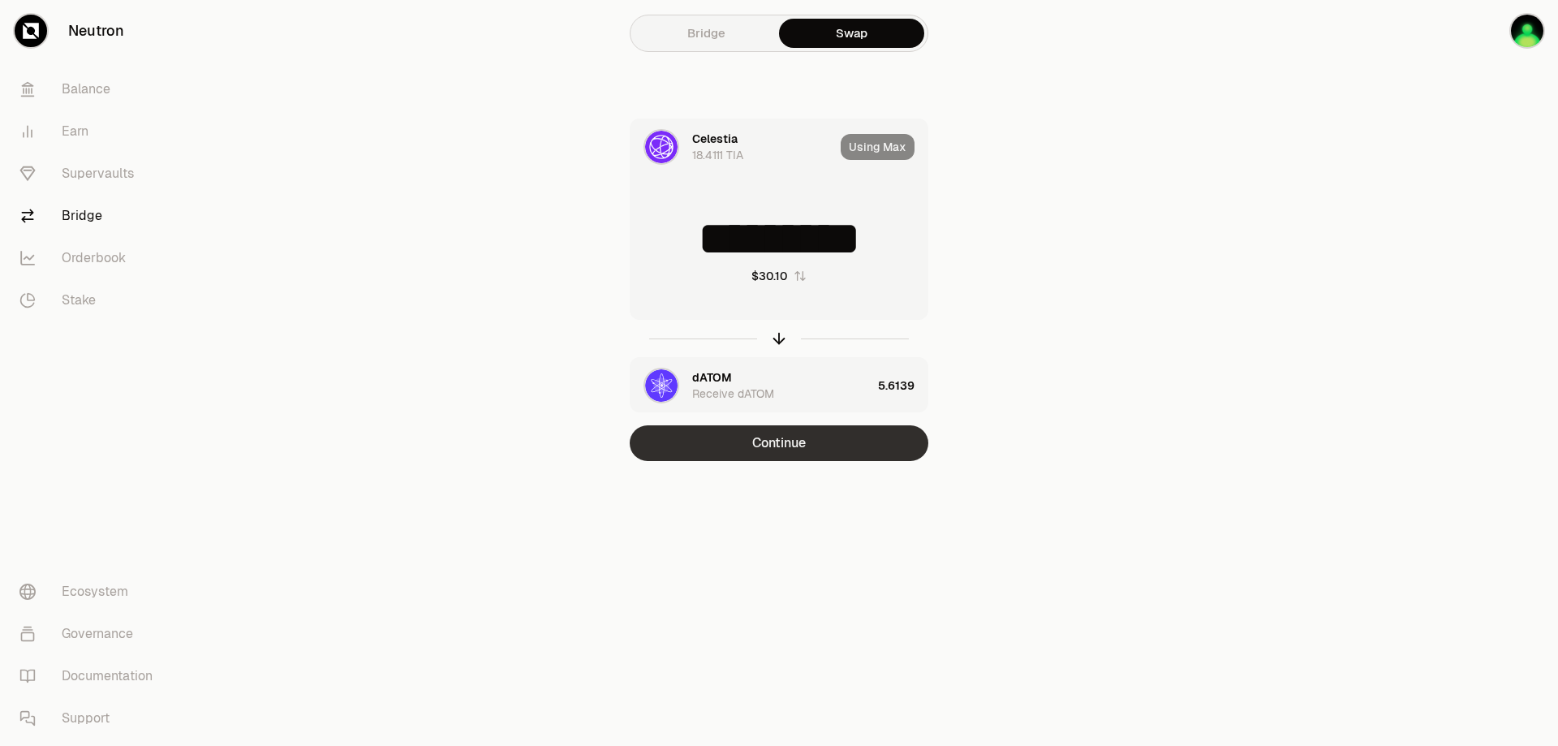
click at [832, 442] on button "Continue" at bounding box center [779, 443] width 299 height 36
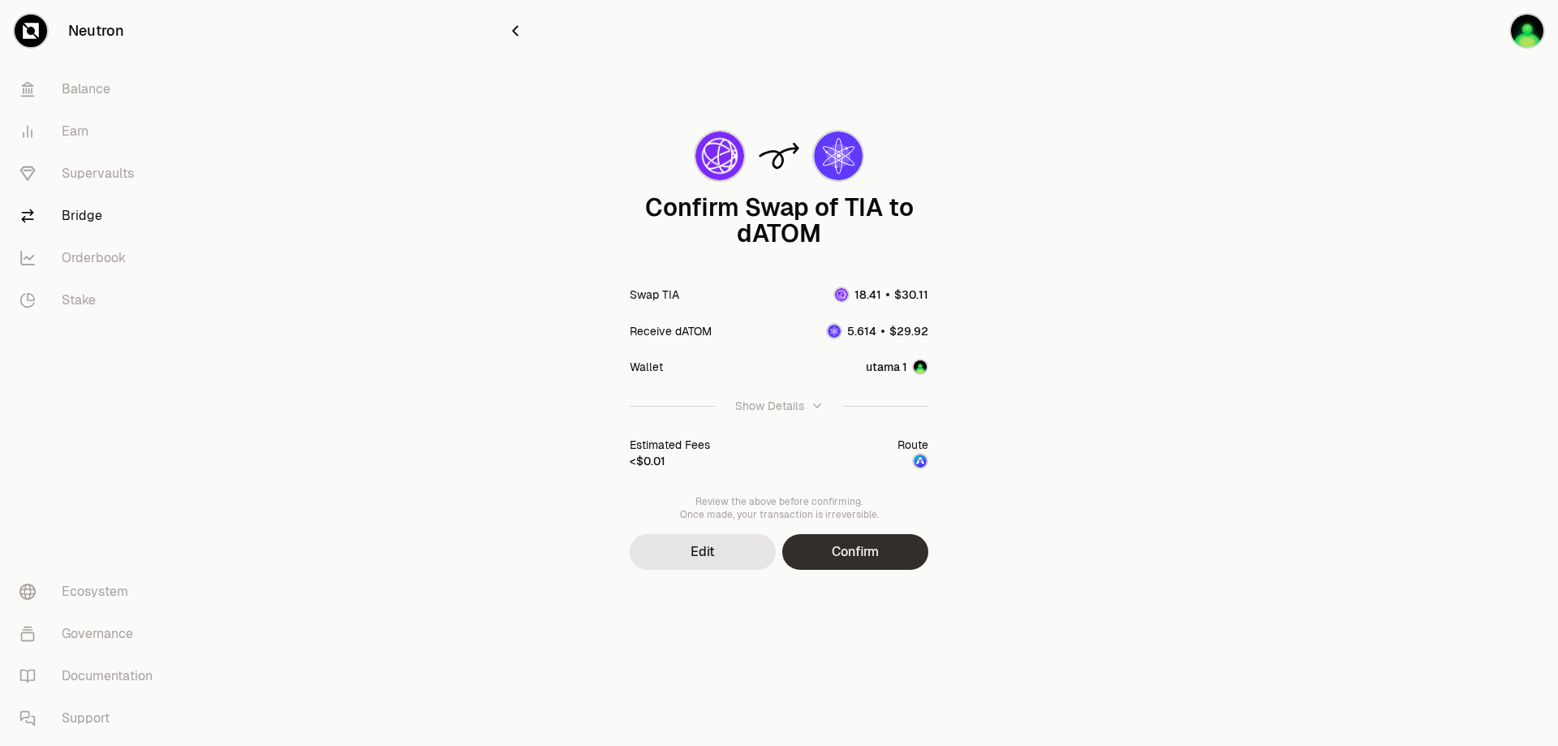
click at [870, 557] on button "Confirm" at bounding box center [855, 552] width 146 height 36
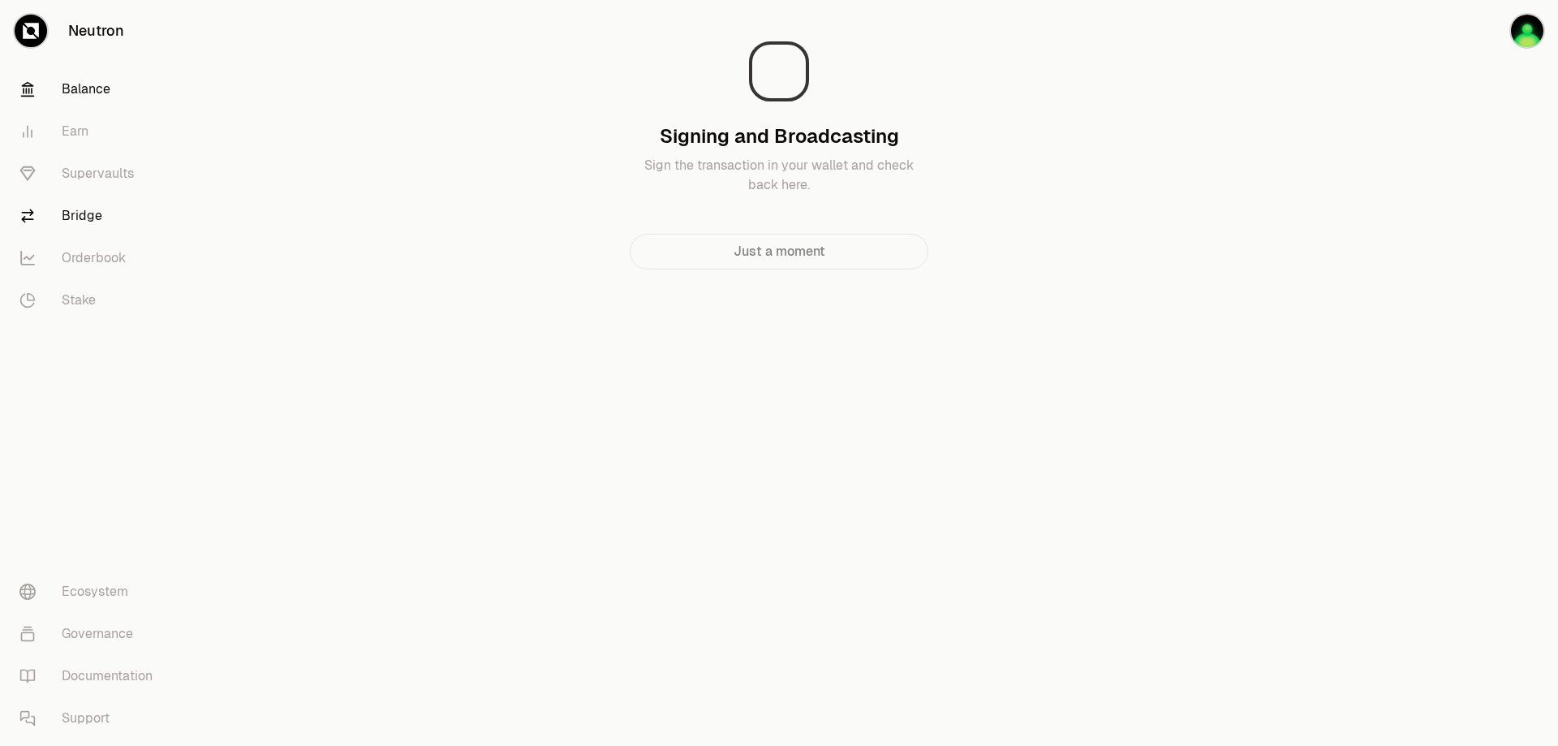
click at [75, 90] on link "Balance" at bounding box center [90, 89] width 169 height 42
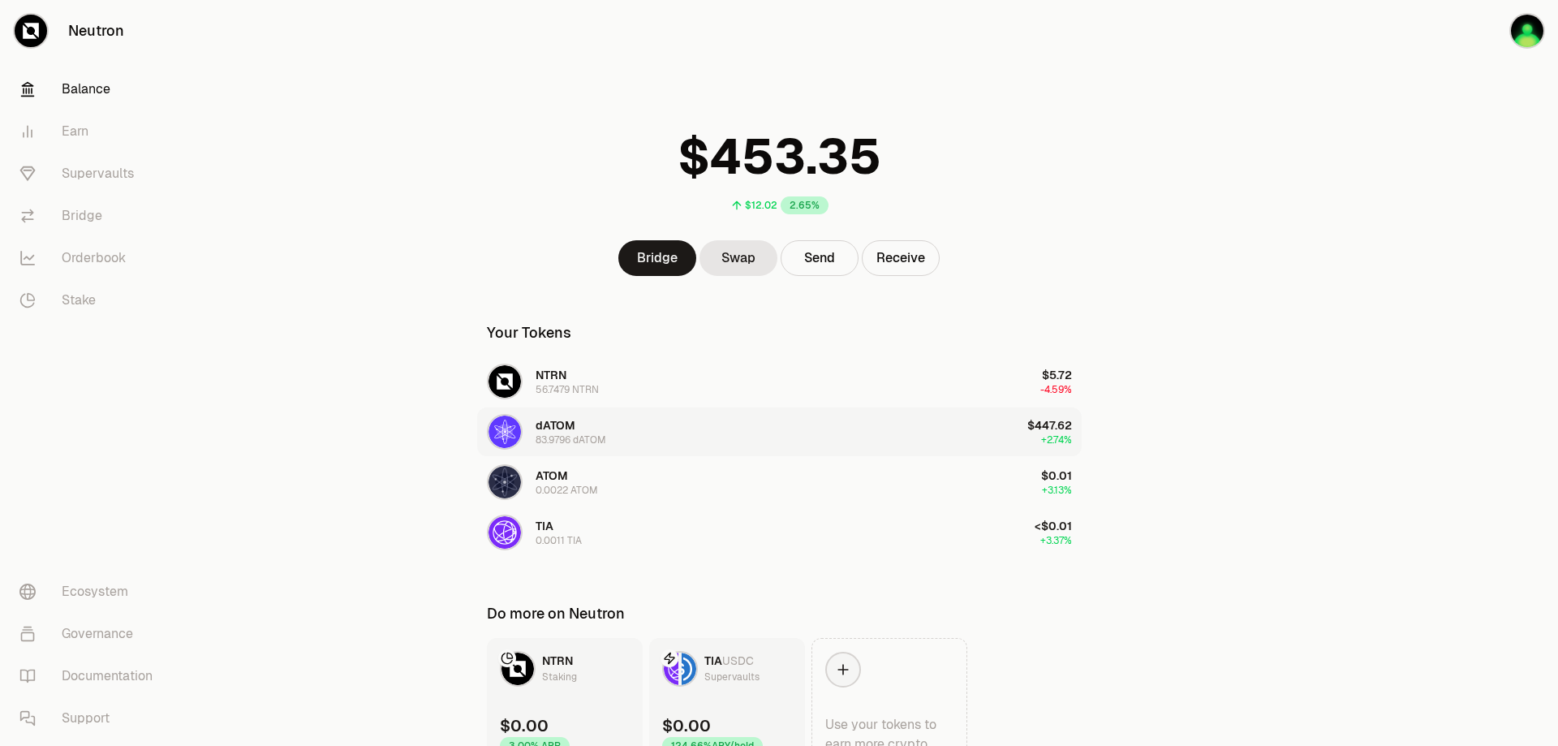
click at [755, 432] on button "dATOM 83.9796 dATOM $447.62 +2.74%" at bounding box center [779, 431] width 604 height 49
click at [729, 256] on link "Swap" at bounding box center [738, 258] width 78 height 36
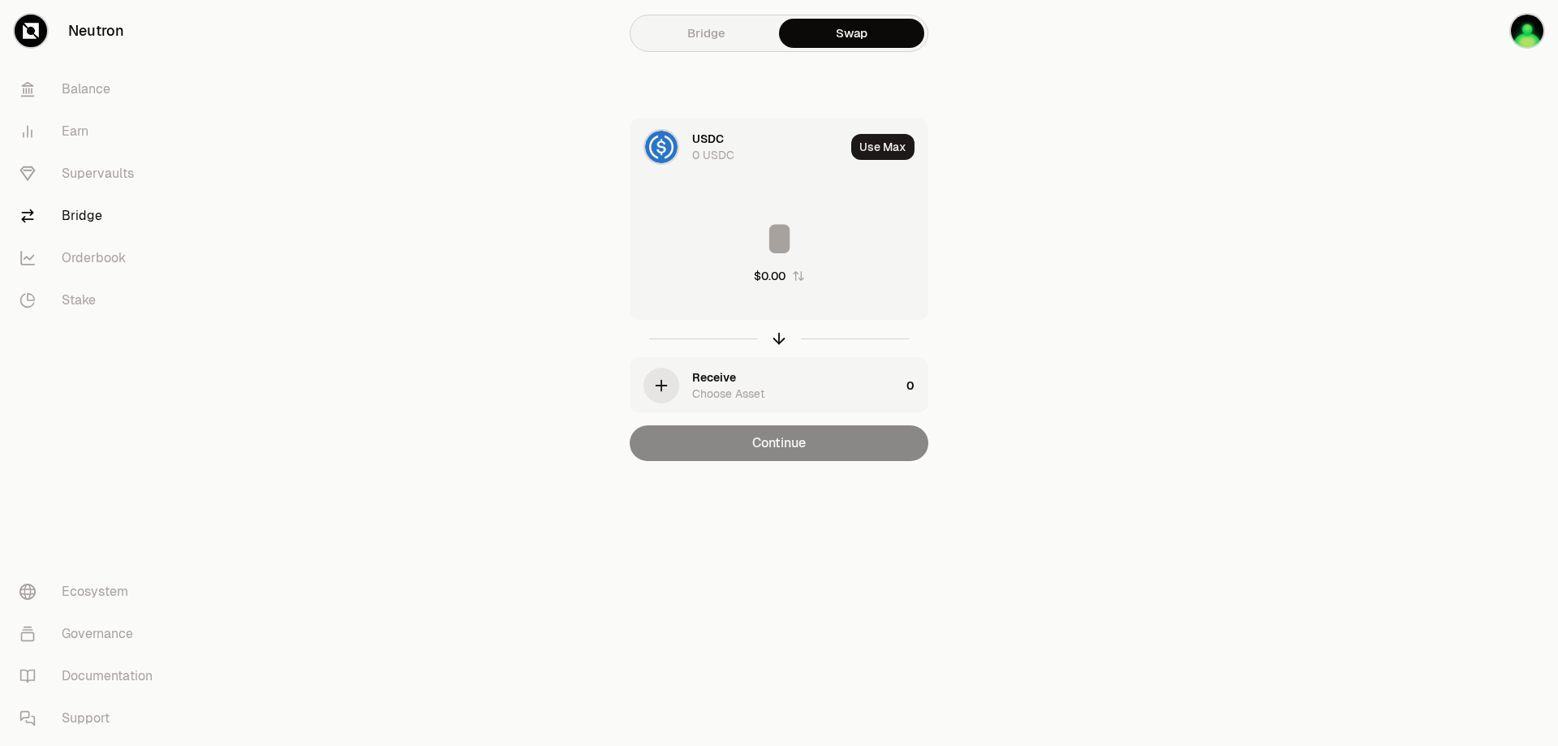
click at [667, 148] on img at bounding box center [661, 147] width 32 height 32
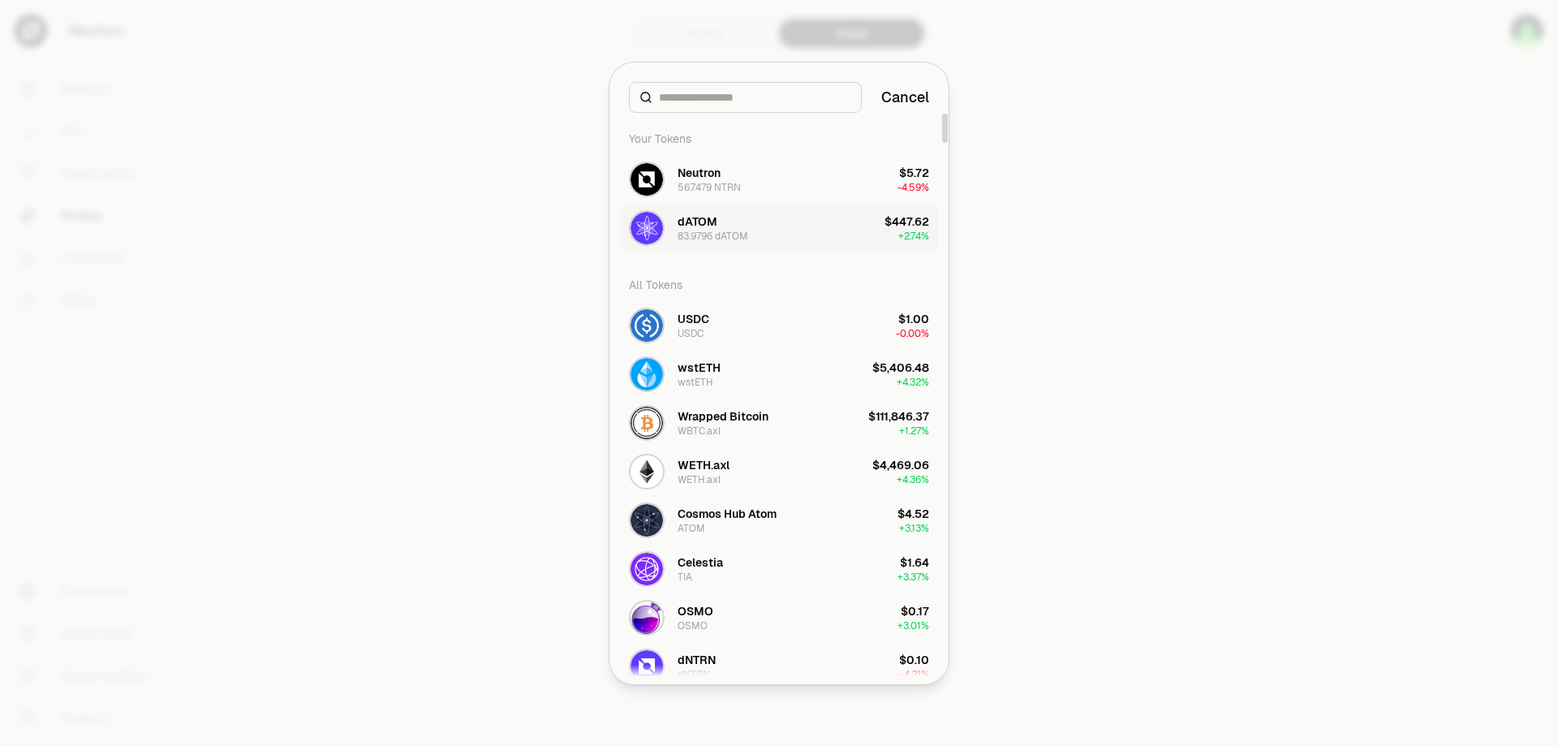
click at [796, 230] on button "dATOM 83.9796 dATOM $447.62 + 2.74%" at bounding box center [779, 228] width 320 height 49
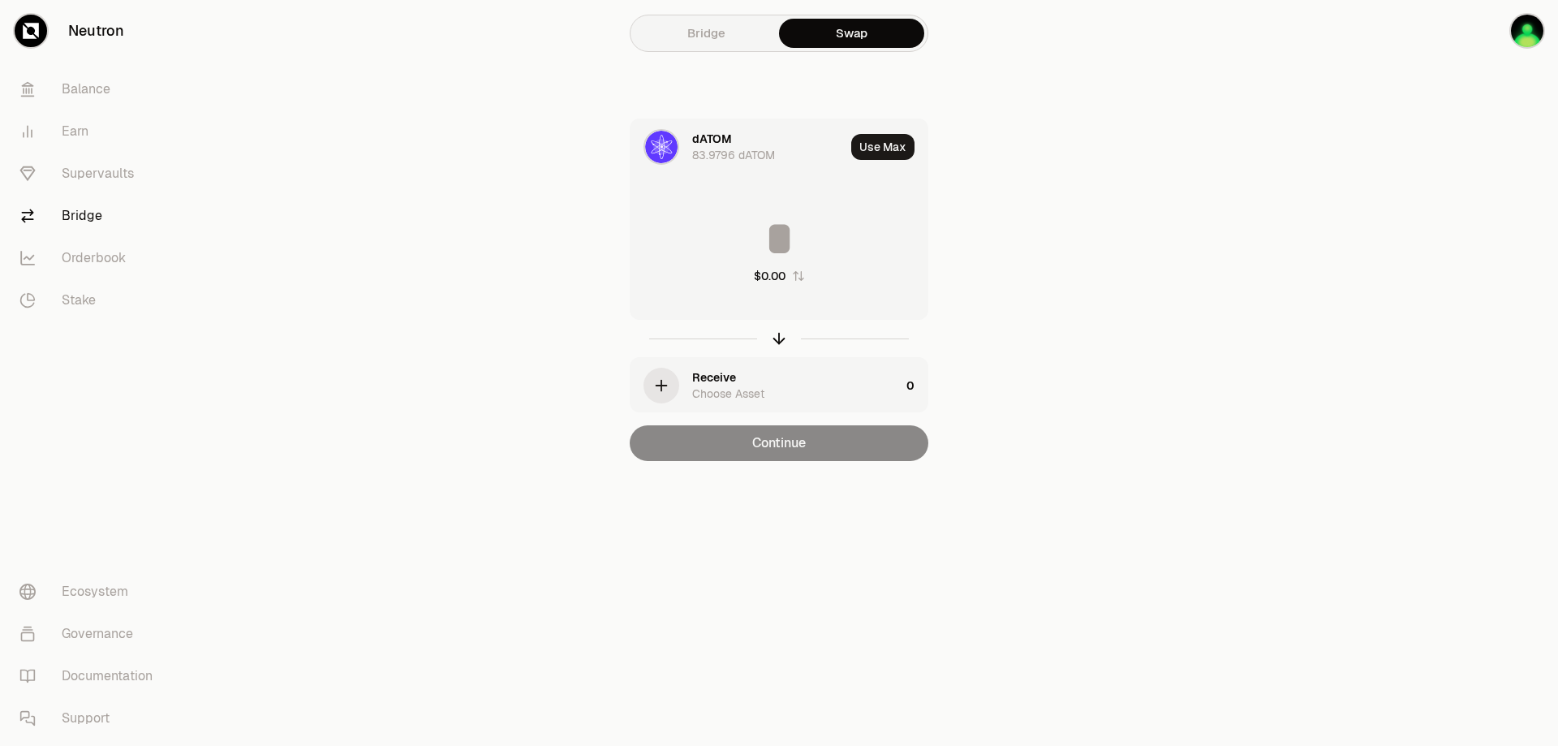
click at [656, 386] on icon "button" at bounding box center [661, 385] width 18 height 18
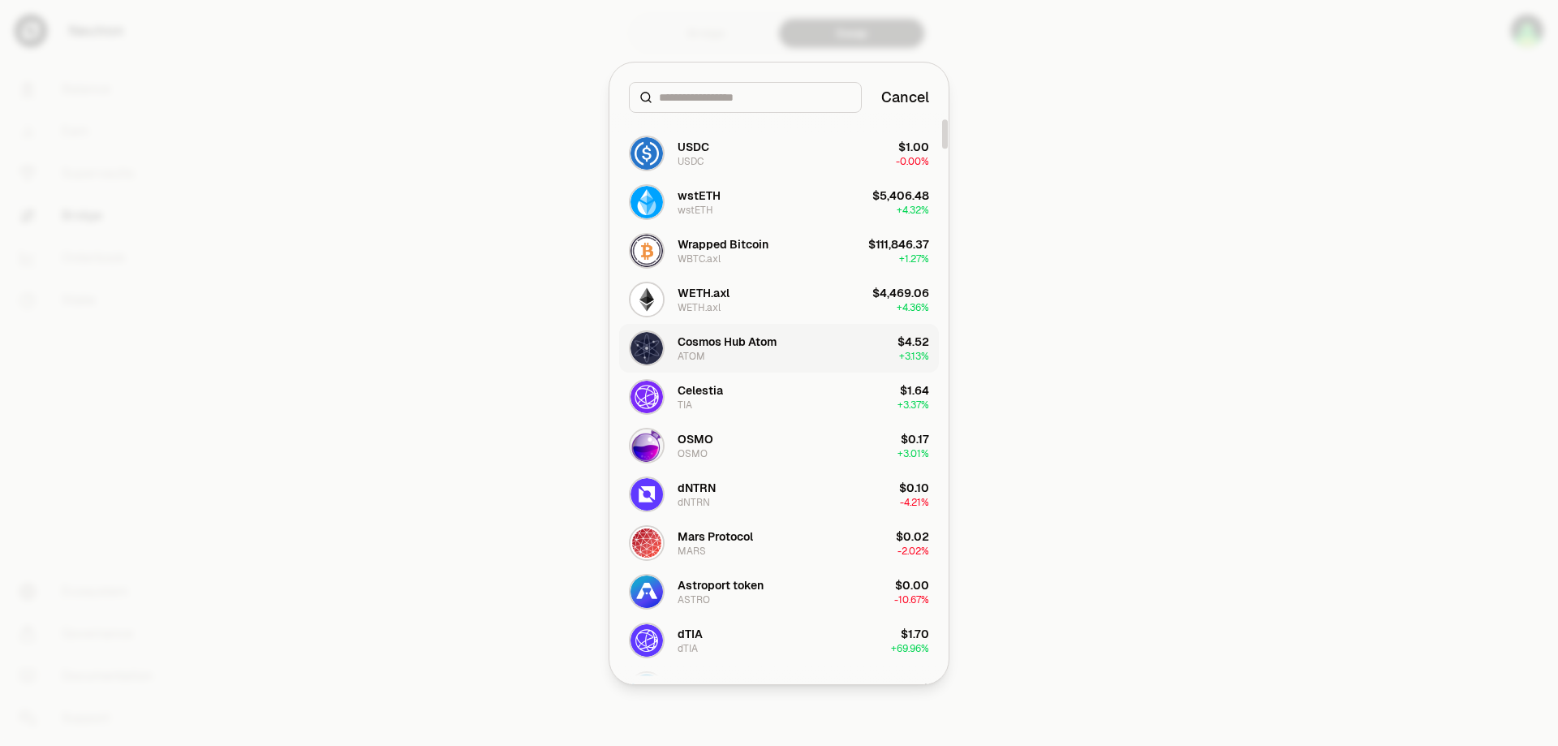
scroll to position [81, 0]
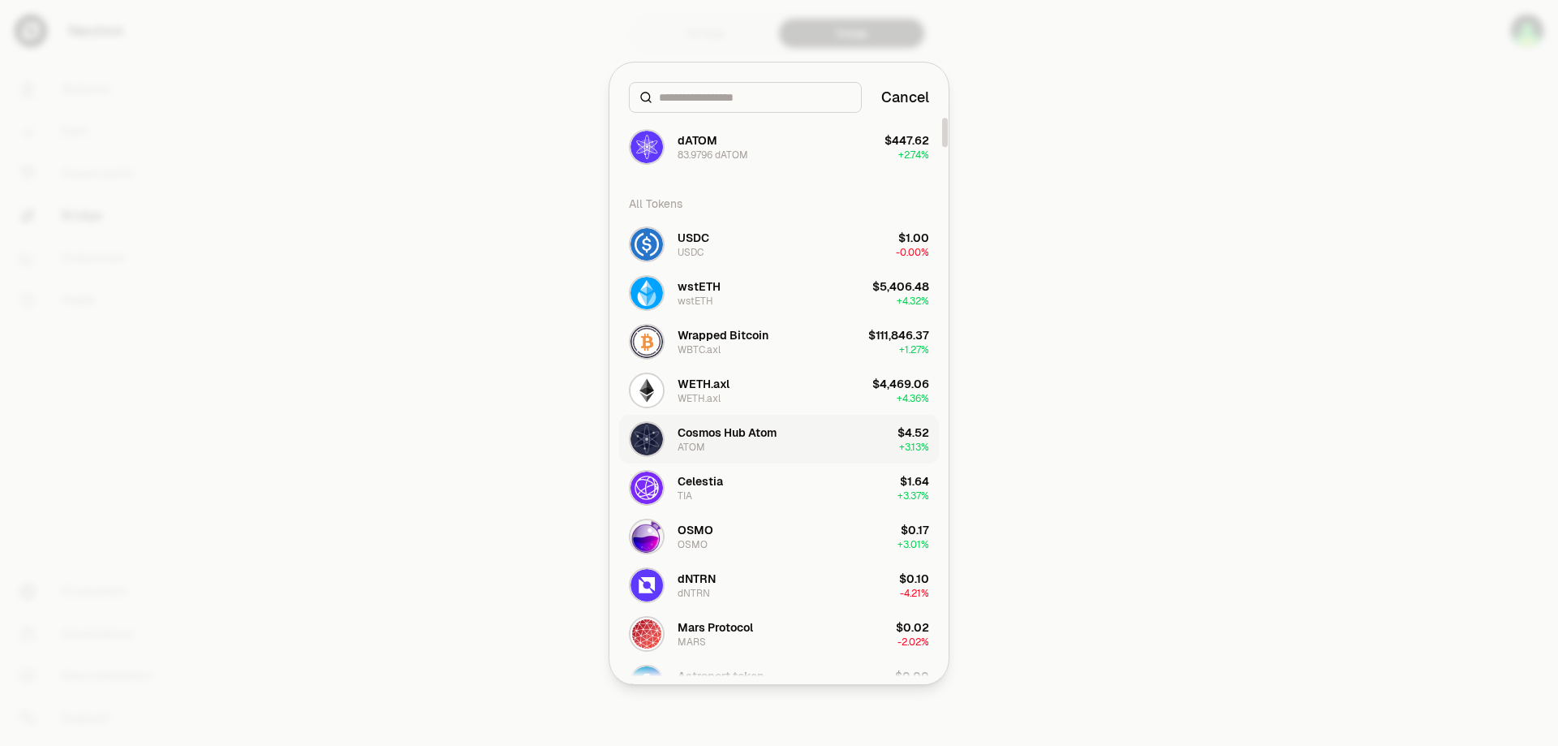
click at [808, 426] on button "Cosmos Hub Atom ATOM $4.52 + 3.13%" at bounding box center [779, 439] width 320 height 49
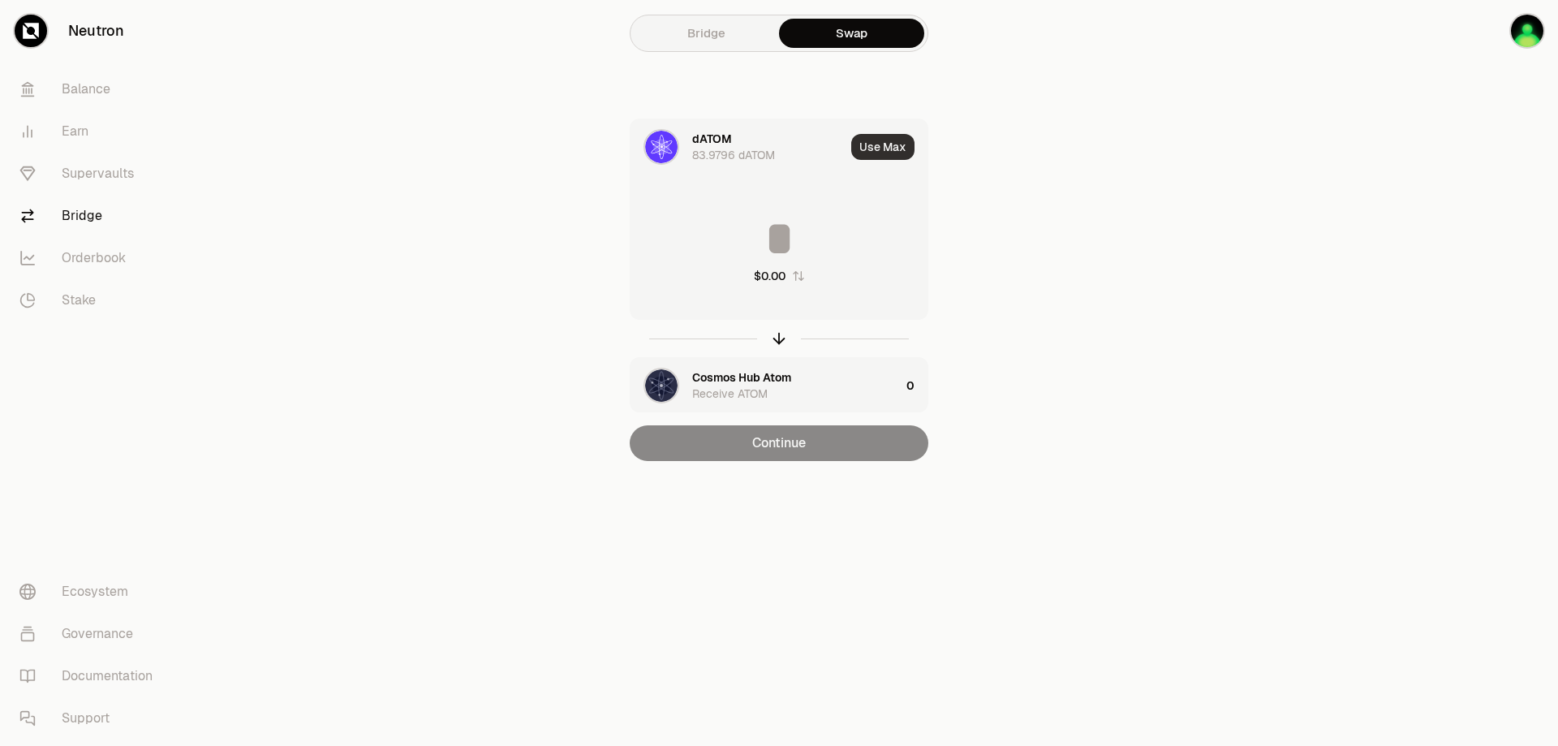
click at [869, 144] on button "Use Max" at bounding box center [882, 147] width 63 height 26
type input "*********"
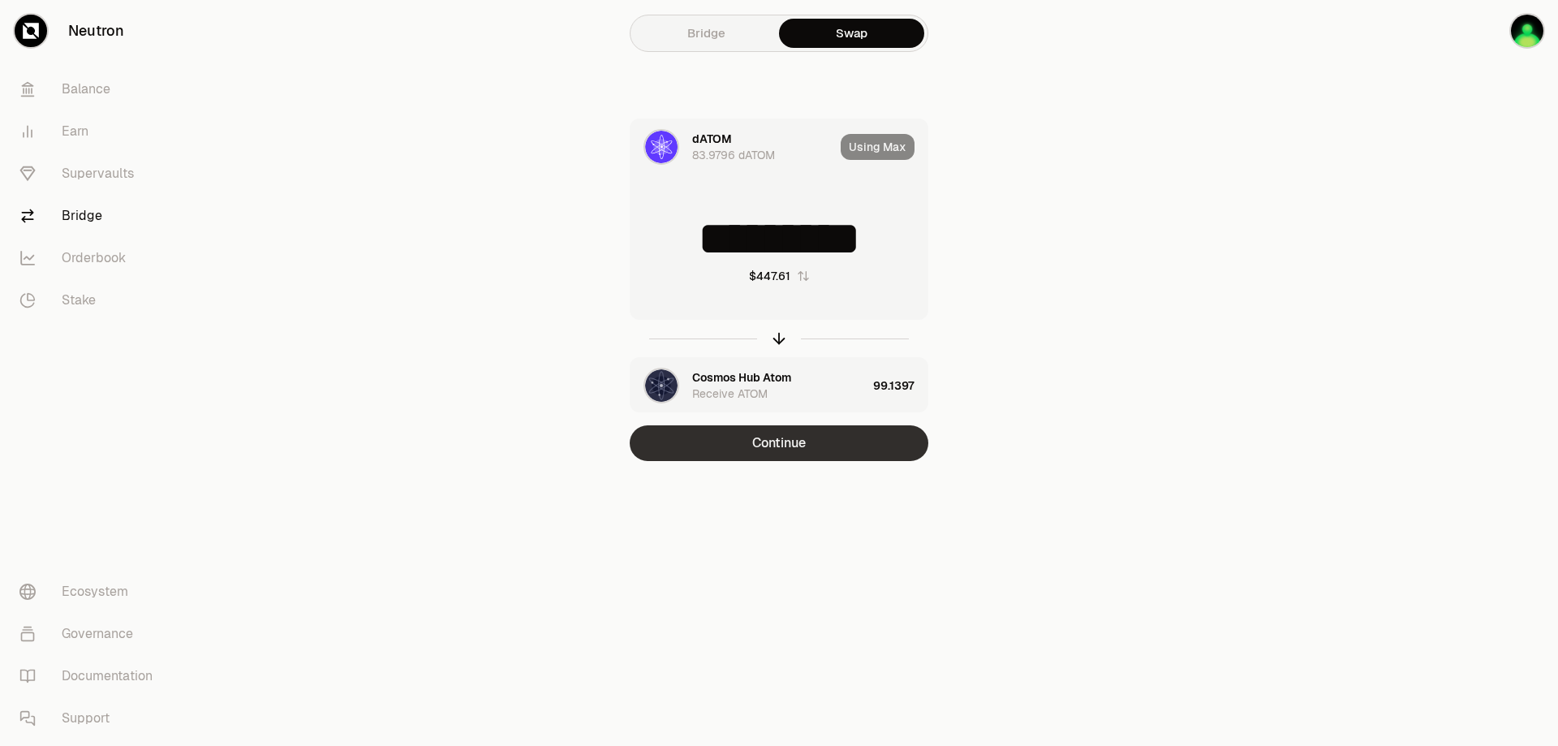
click at [802, 446] on button "Continue" at bounding box center [779, 443] width 299 height 36
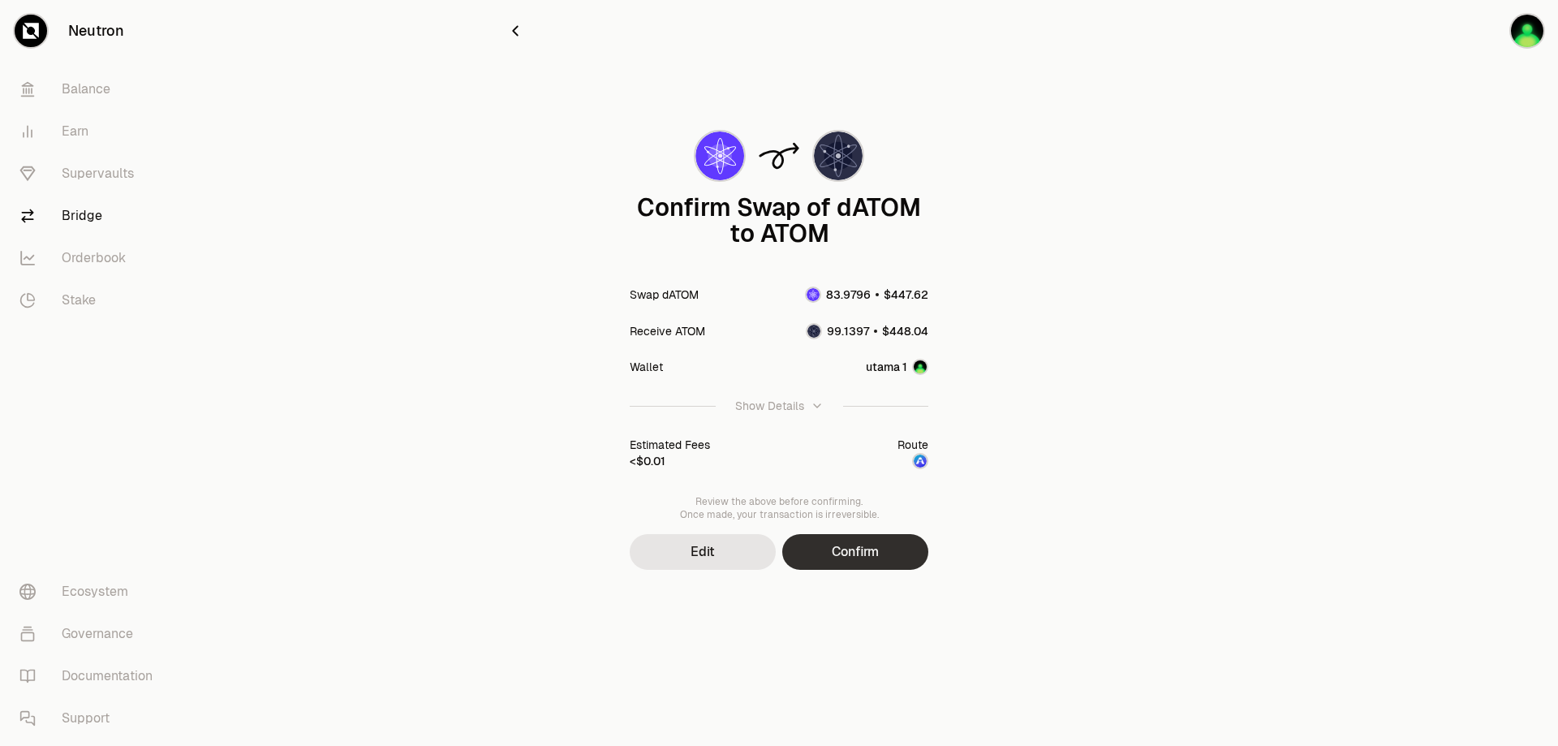
click at [871, 549] on button "Confirm" at bounding box center [855, 552] width 146 height 36
